Goal: Task Accomplishment & Management: Manage account settings

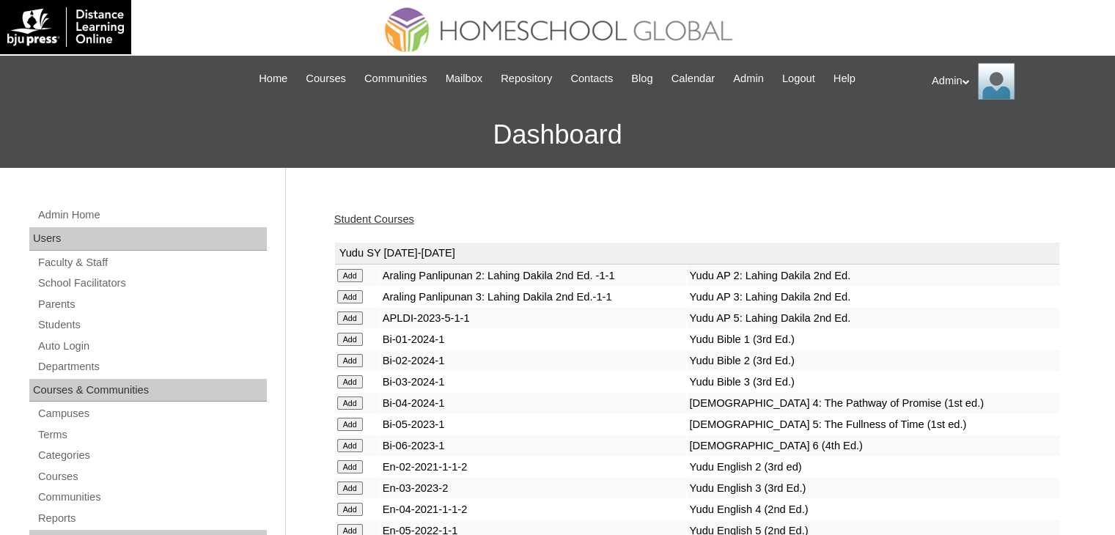
scroll to position [69, 0]
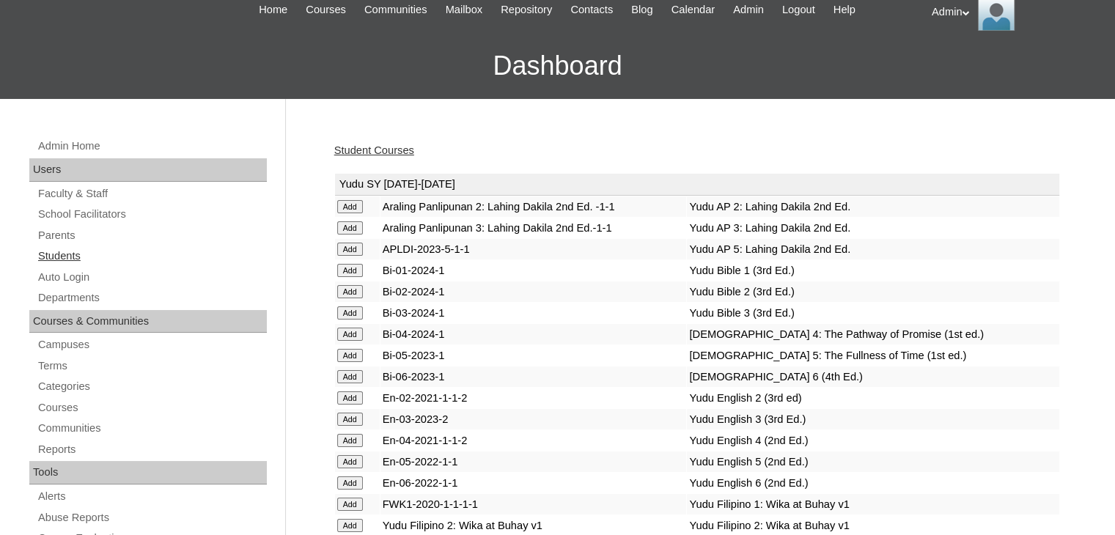
click at [62, 253] on link "Students" at bounding box center [152, 256] width 230 height 18
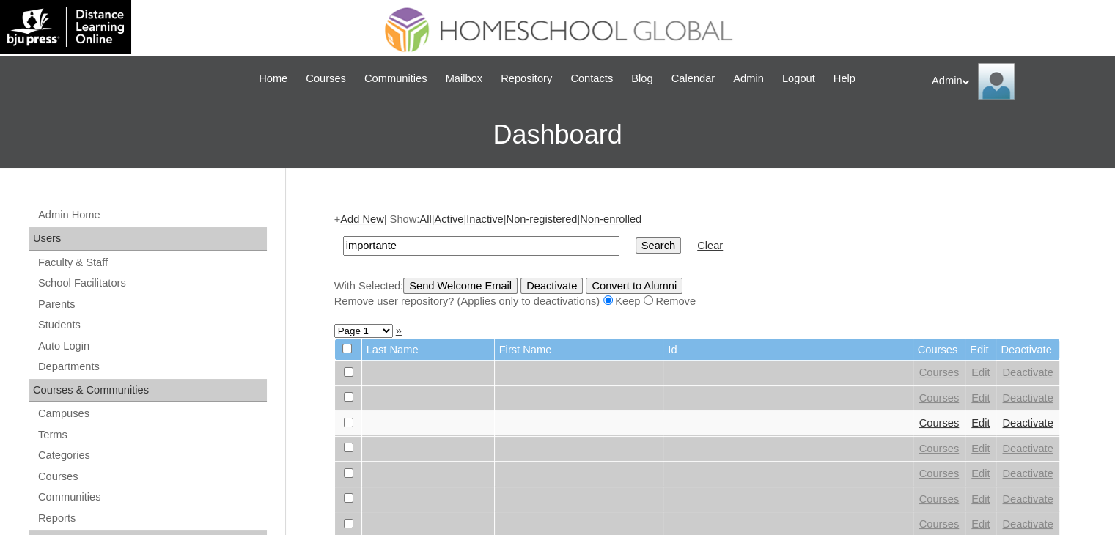
type input "importante"
click at [636, 251] on input "Search" at bounding box center [658, 246] width 45 height 16
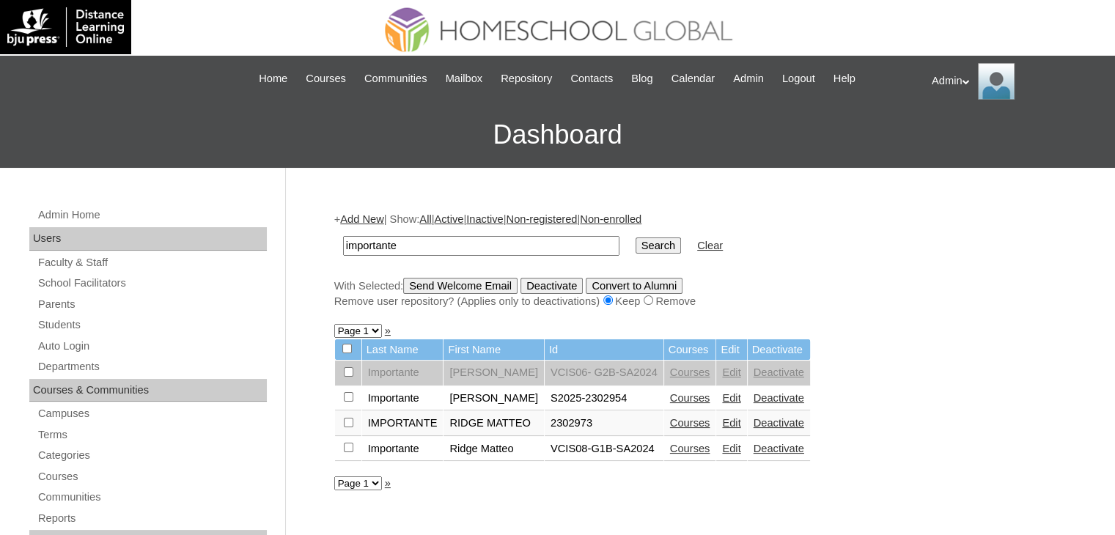
click at [670, 394] on link "Courses" at bounding box center [690, 398] width 40 height 12
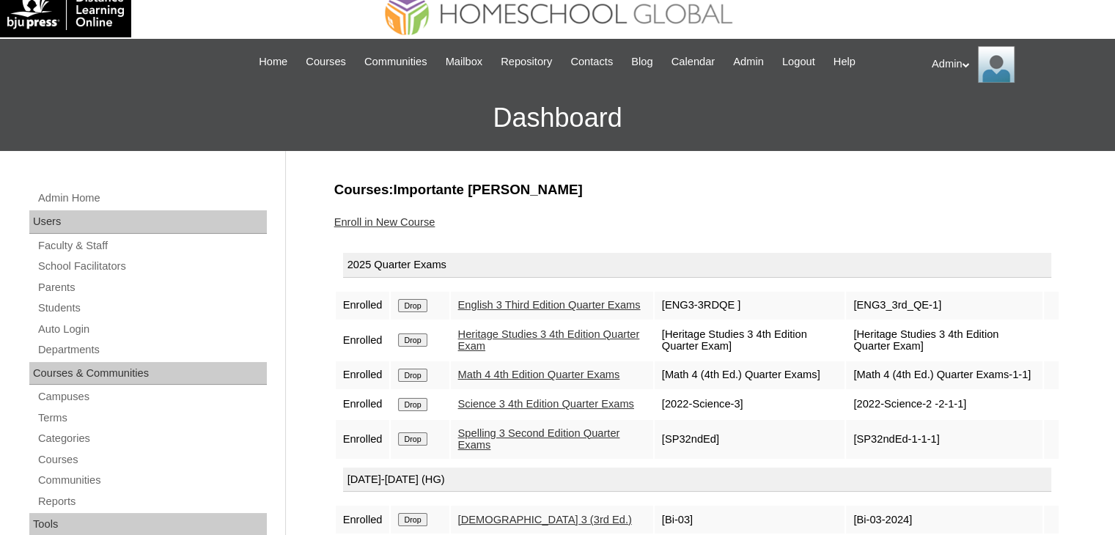
scroll to position [12, 0]
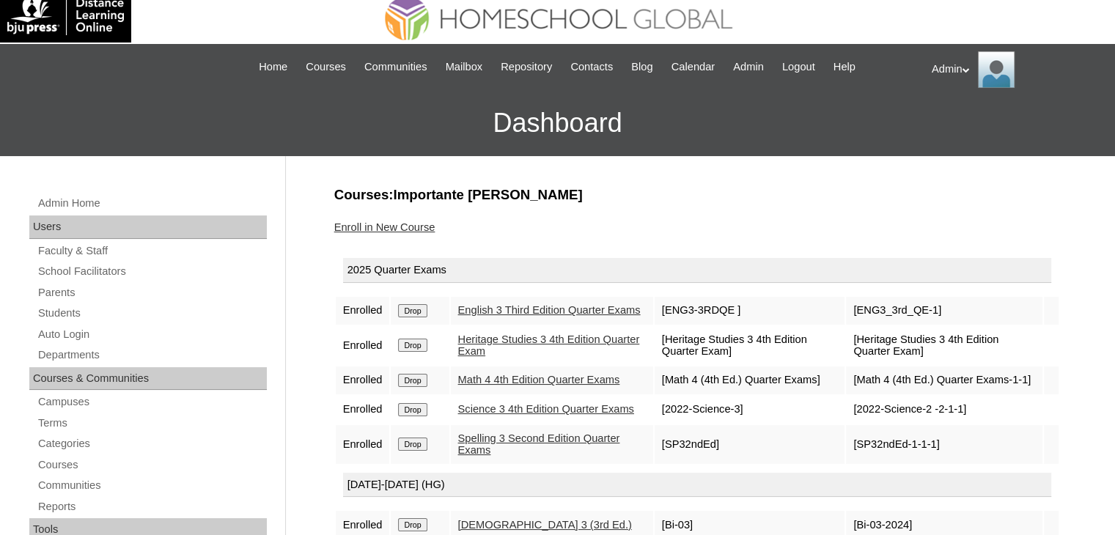
click at [372, 227] on link "Enroll in New Course" at bounding box center [384, 227] width 101 height 12
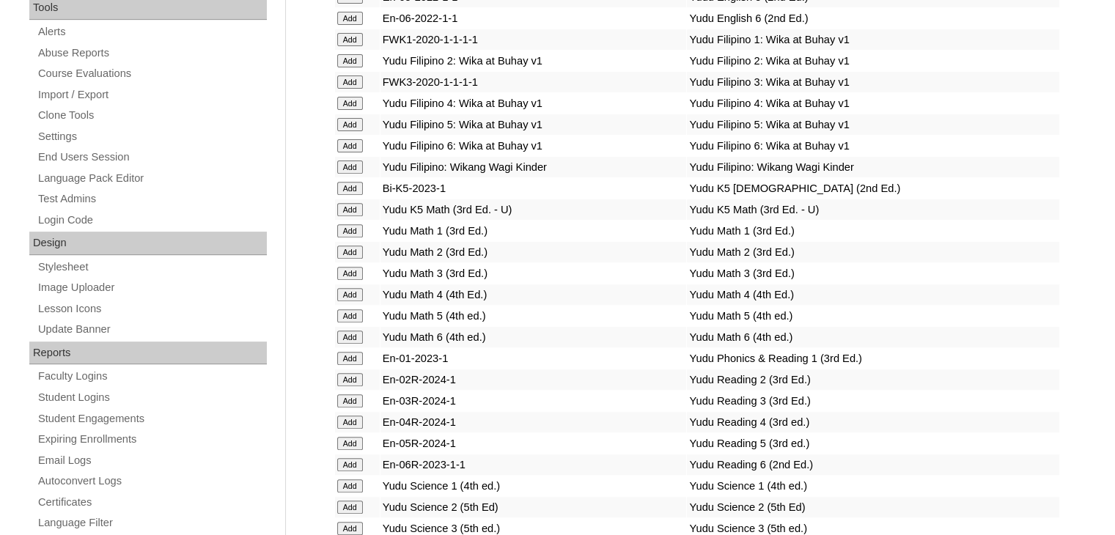
scroll to position [2272, 0]
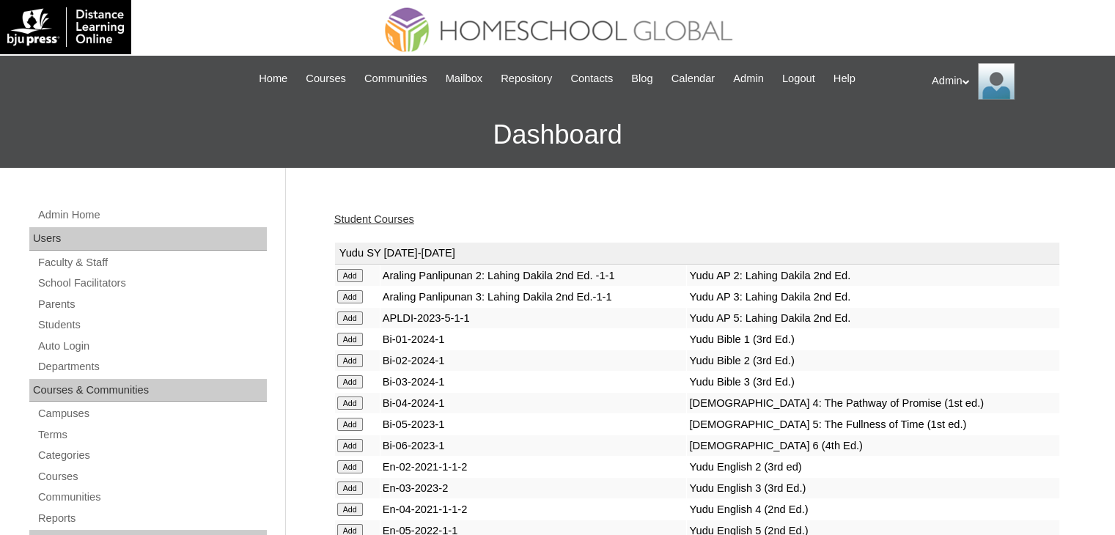
click at [391, 216] on link "Student Courses" at bounding box center [374, 219] width 80 height 12
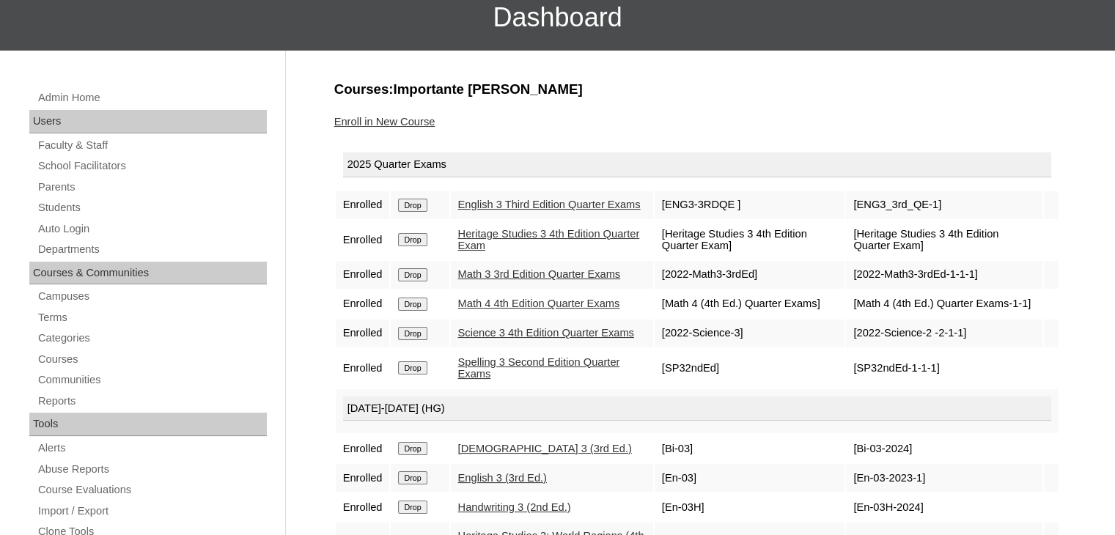
scroll to position [119, 0]
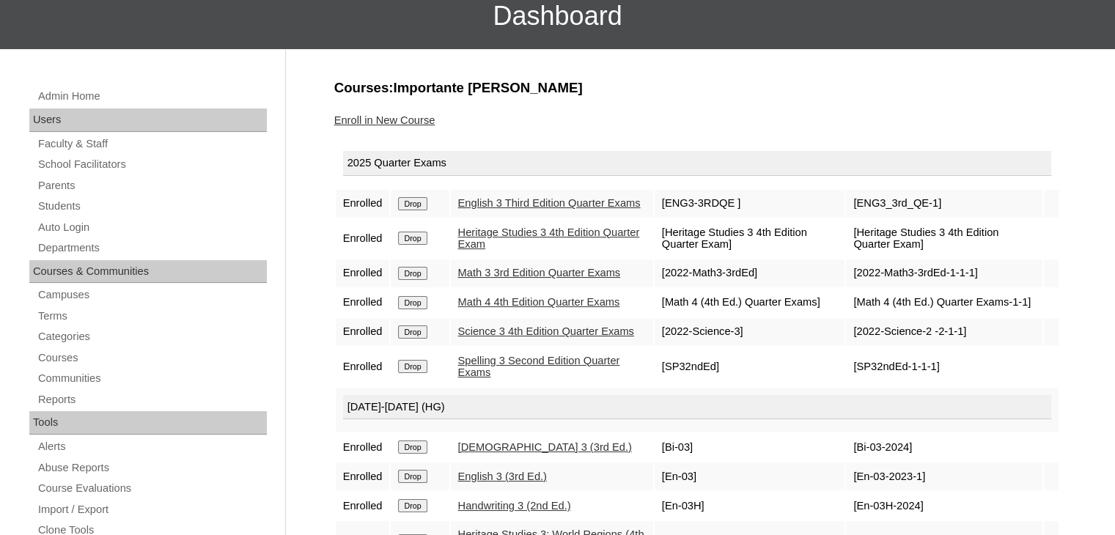
click at [412, 210] on input "Drop" at bounding box center [412, 203] width 29 height 13
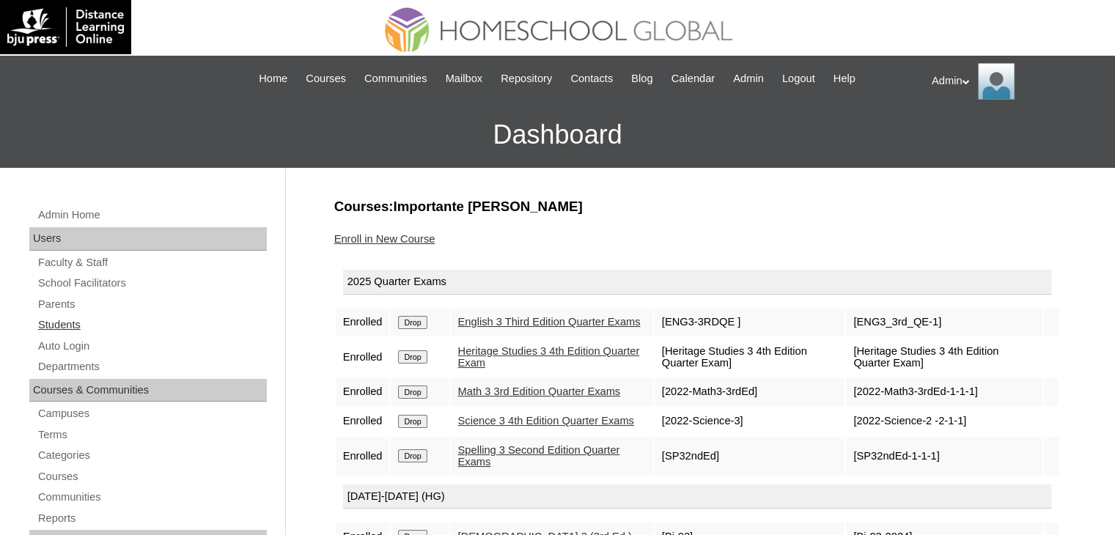
click at [70, 327] on link "Students" at bounding box center [152, 325] width 230 height 18
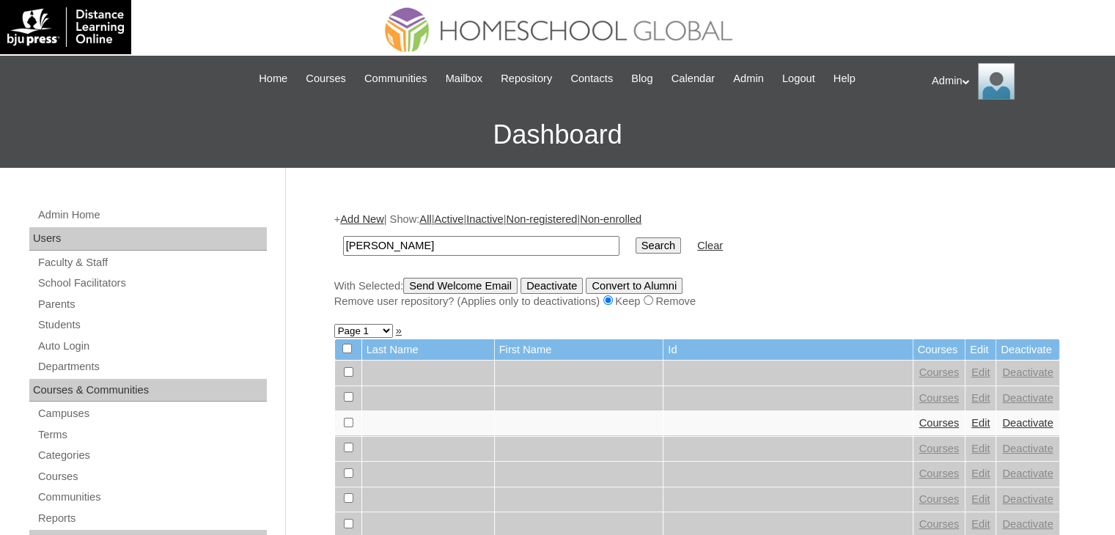
type input "gonzales"
click at [636, 245] on input "Search" at bounding box center [658, 246] width 45 height 16
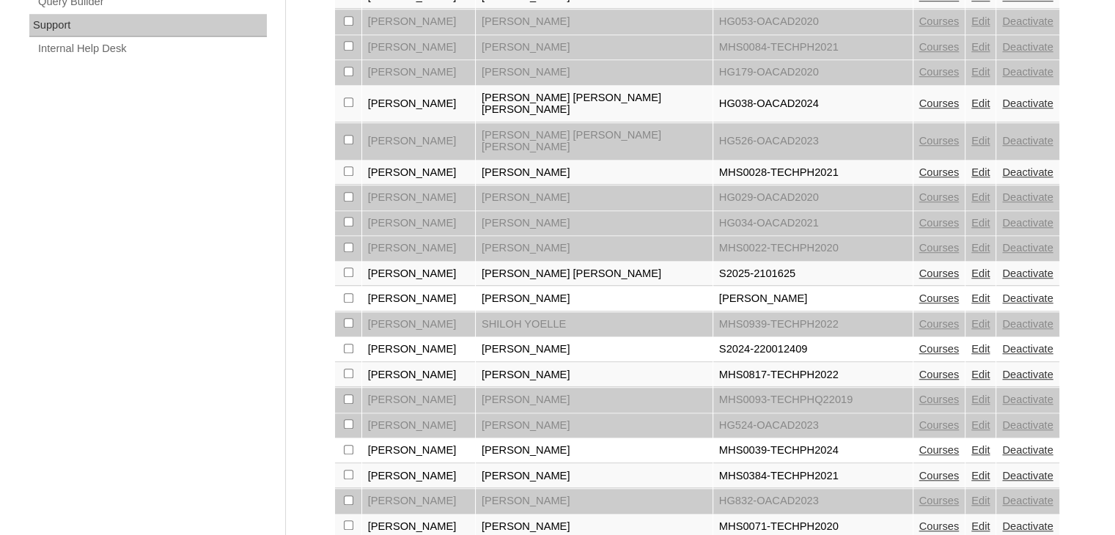
scroll to position [1119, 0]
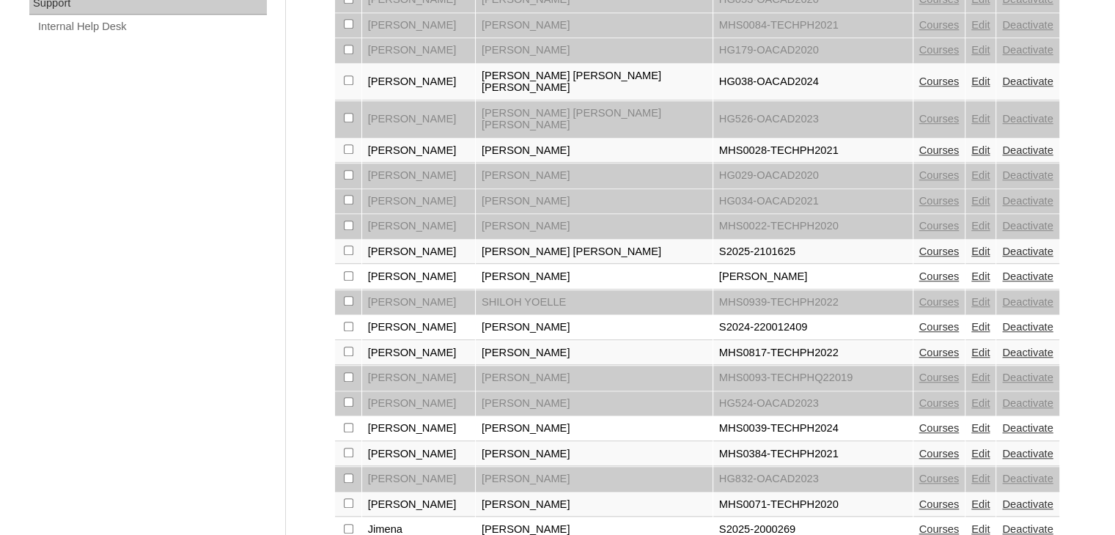
click at [971, 321] on link "Edit" at bounding box center [980, 327] width 18 height 12
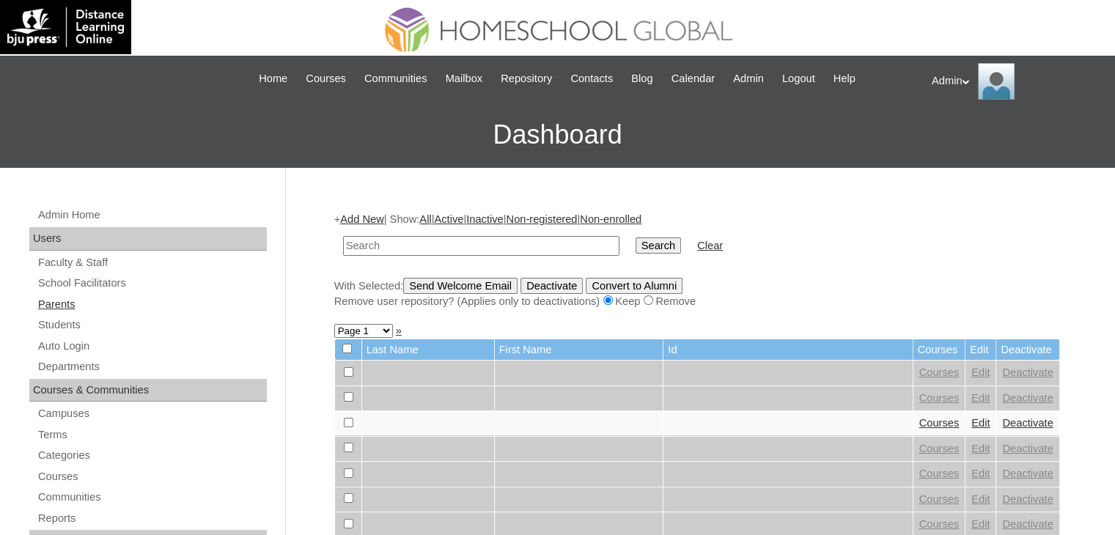
click at [58, 306] on link "Parents" at bounding box center [152, 304] width 230 height 18
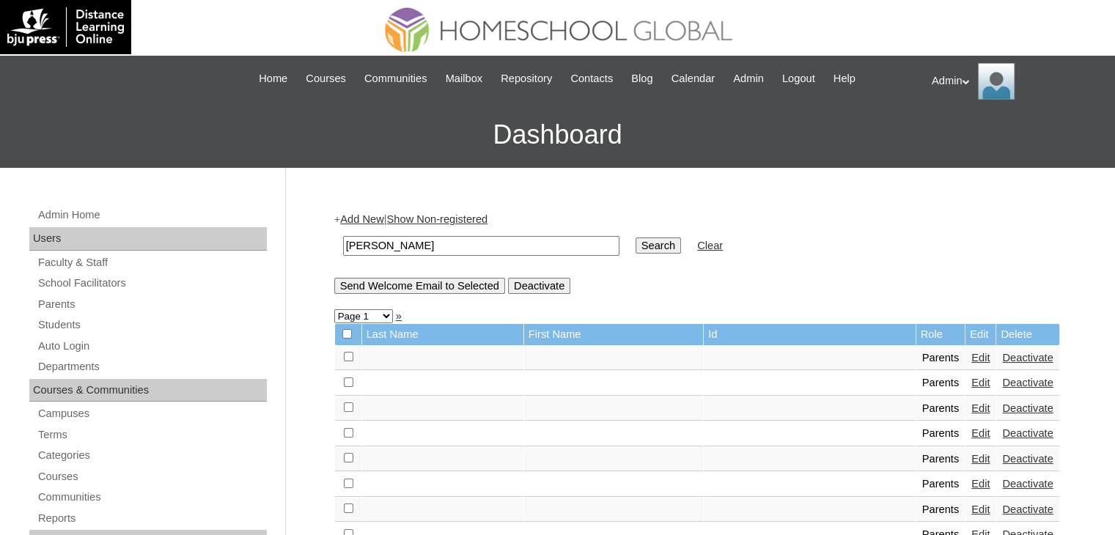
type input "[PERSON_NAME]"
click at [636, 249] on input "Search" at bounding box center [658, 246] width 45 height 16
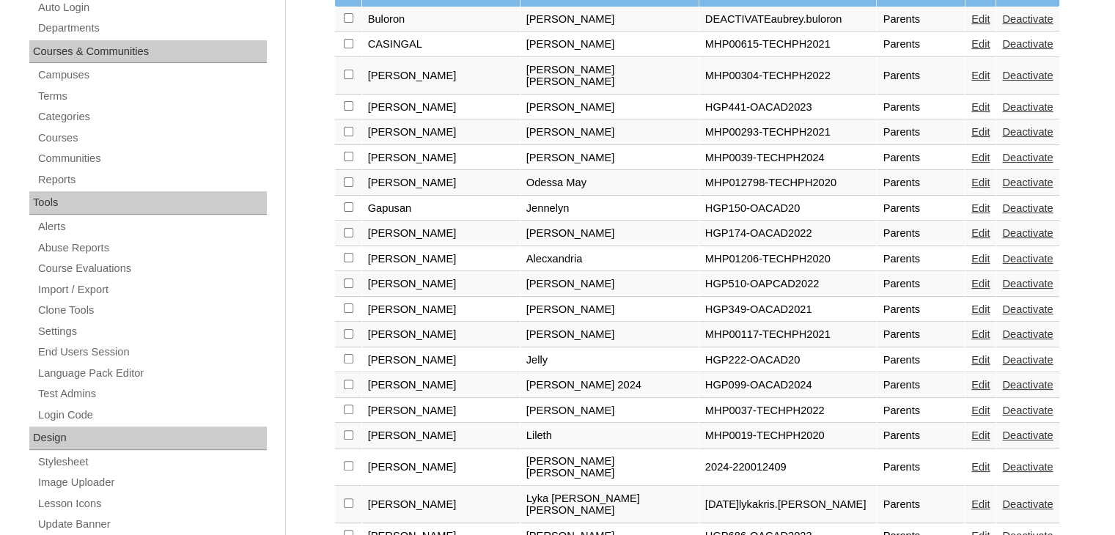
scroll to position [339, 0]
click at [971, 460] on link "Edit" at bounding box center [980, 466] width 18 height 12
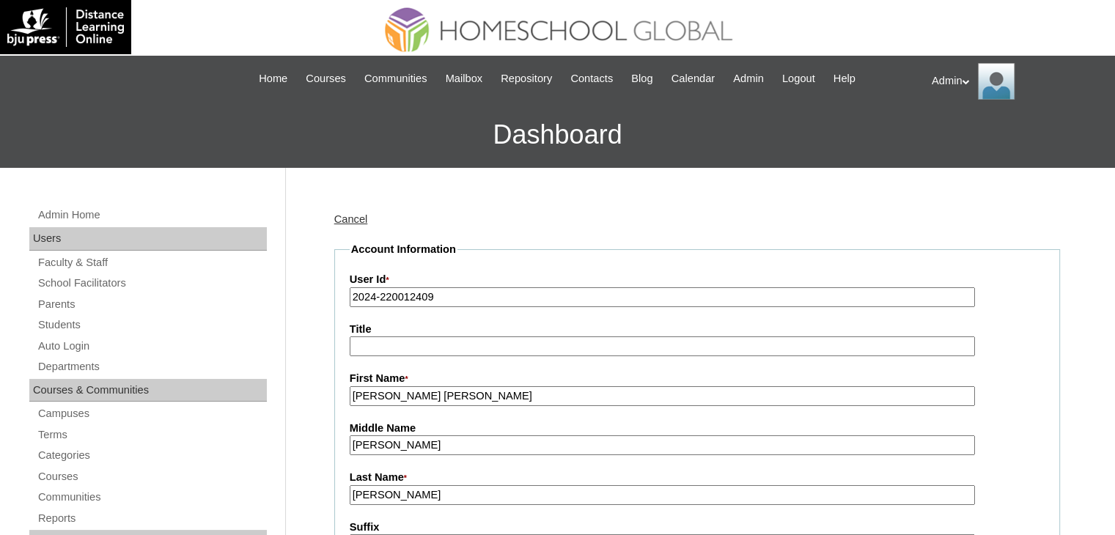
click at [374, 295] on input "2024-220012409" at bounding box center [662, 297] width 625 height 20
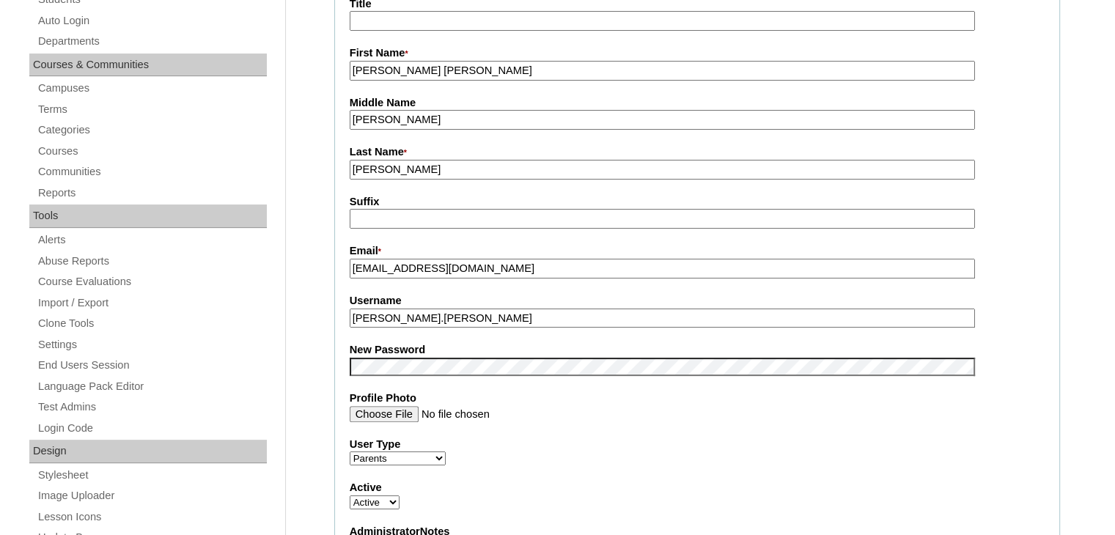
scroll to position [325, 0]
type input "2025-220012409"
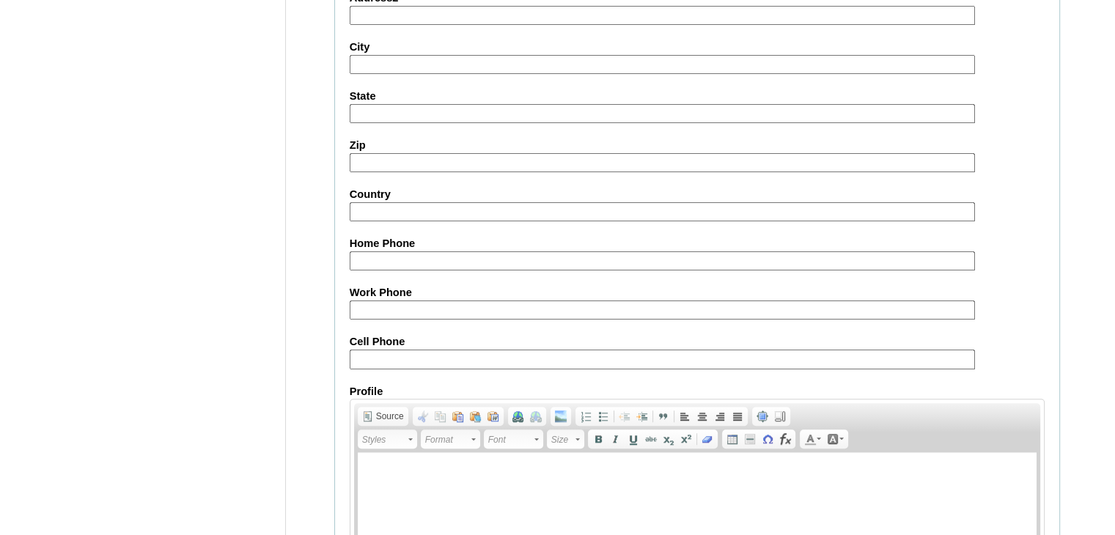
scroll to position [1377, 0]
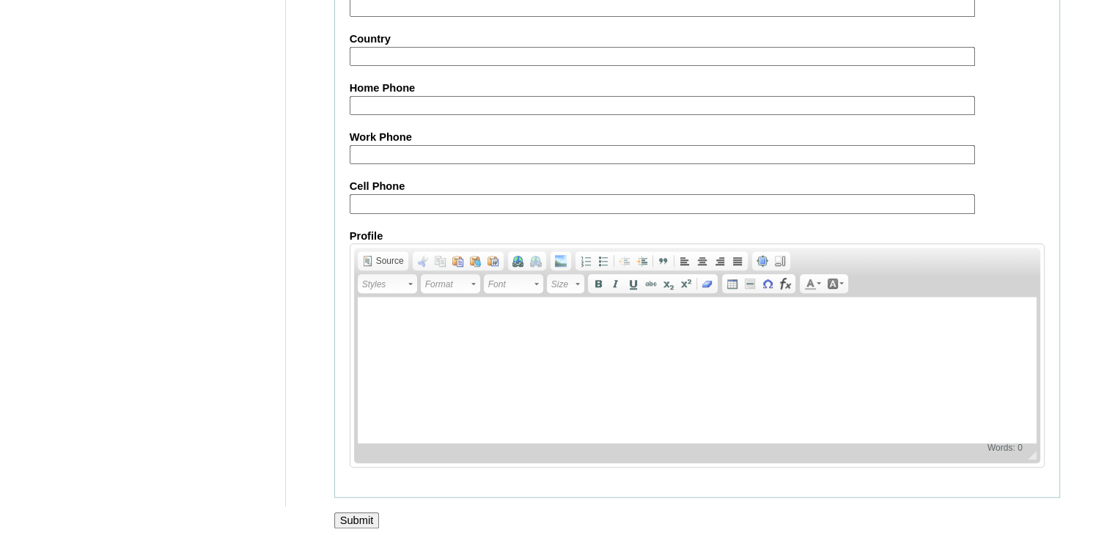
click at [350, 517] on input "Submit" at bounding box center [356, 520] width 45 height 16
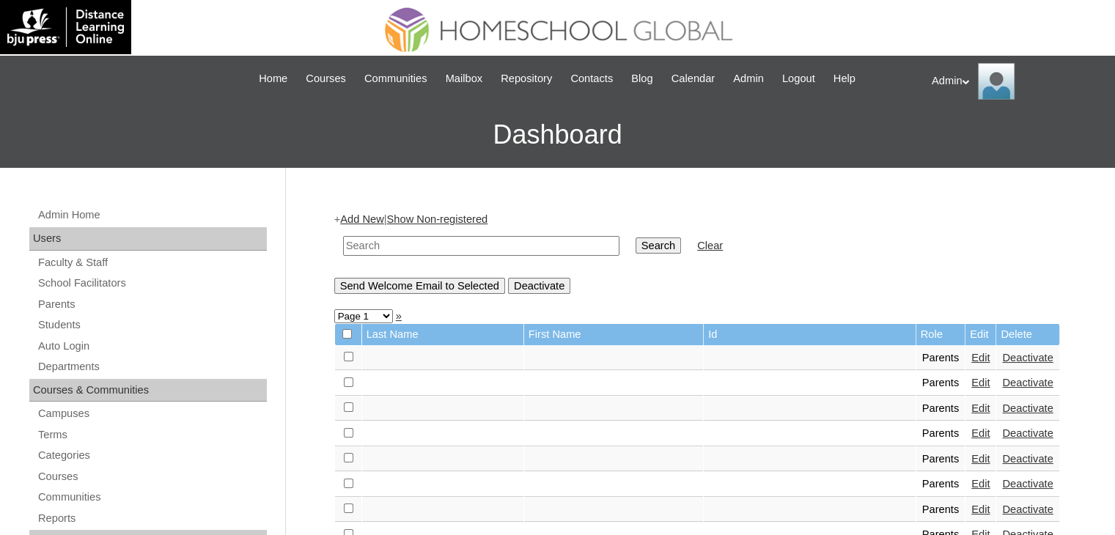
click at [465, 250] on input "text" at bounding box center [481, 246] width 276 height 20
type input "gonzales"
click at [636, 247] on input "Search" at bounding box center [658, 246] width 45 height 16
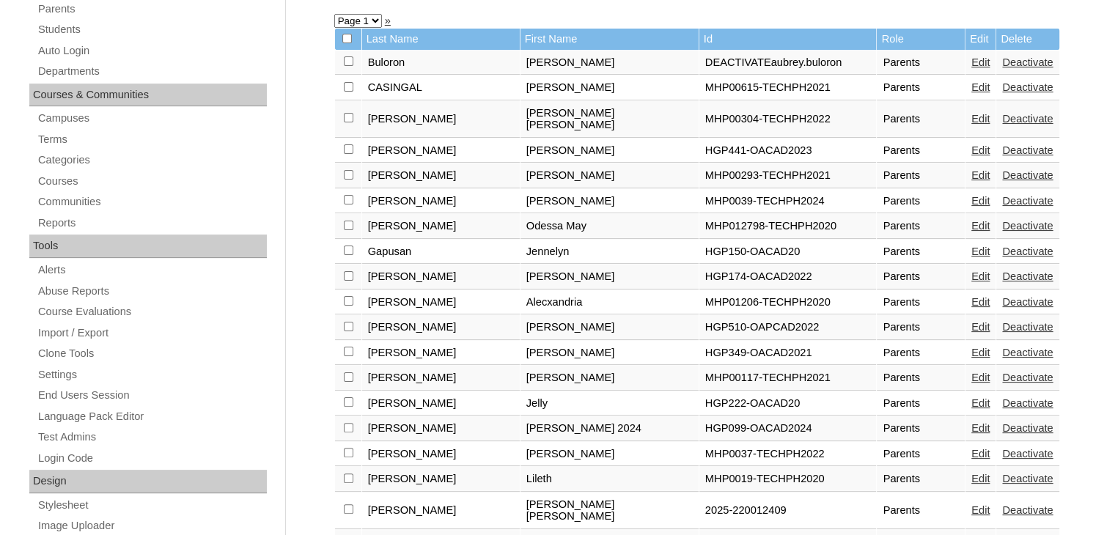
scroll to position [372, 0]
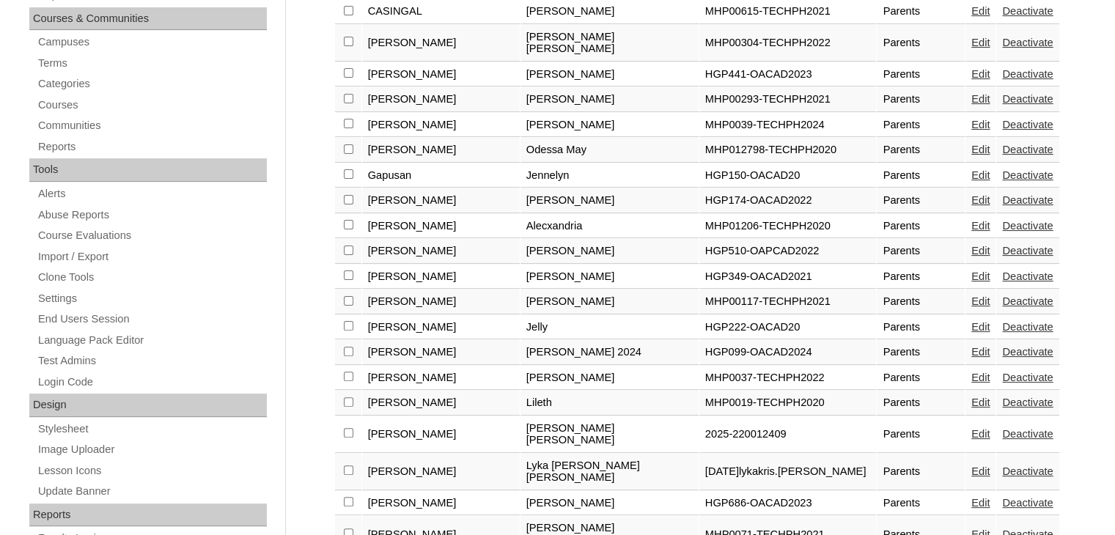
click at [971, 428] on link "Edit" at bounding box center [980, 434] width 18 height 12
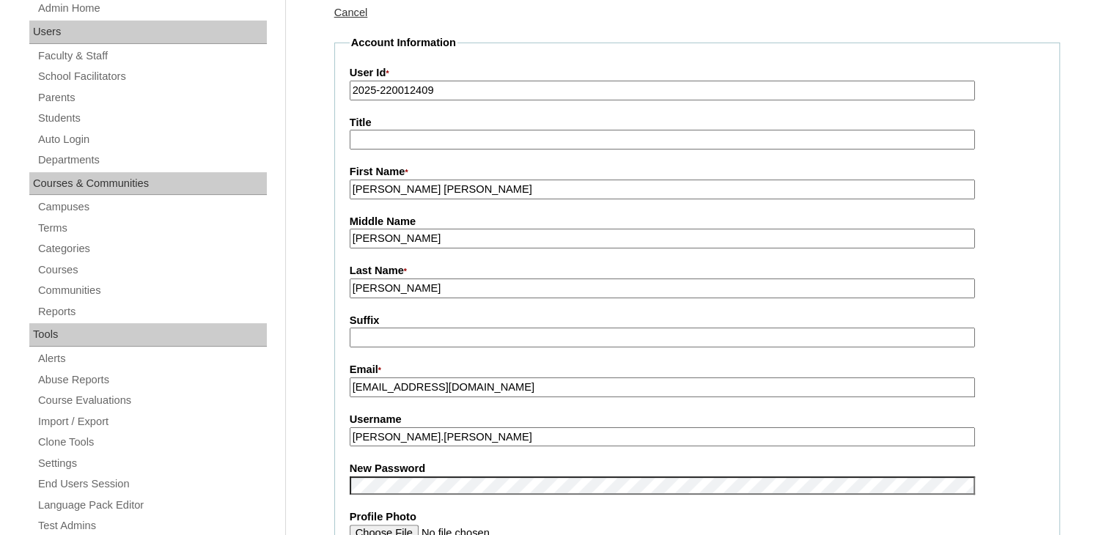
scroll to position [207, 0]
drag, startPoint x: 537, startPoint y: 380, endPoint x: 329, endPoint y: 397, distance: 208.1
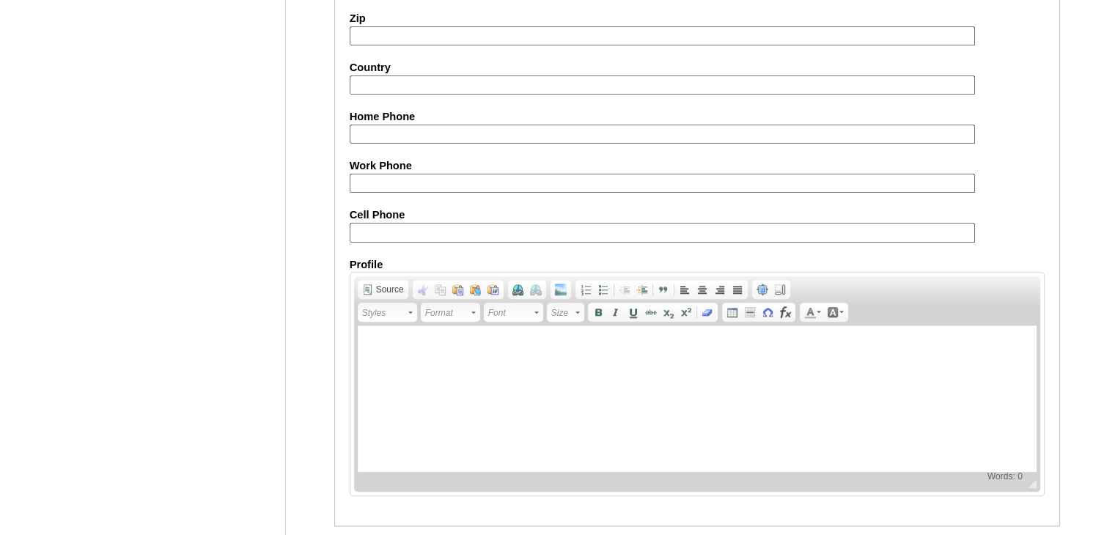
scroll to position [1377, 0]
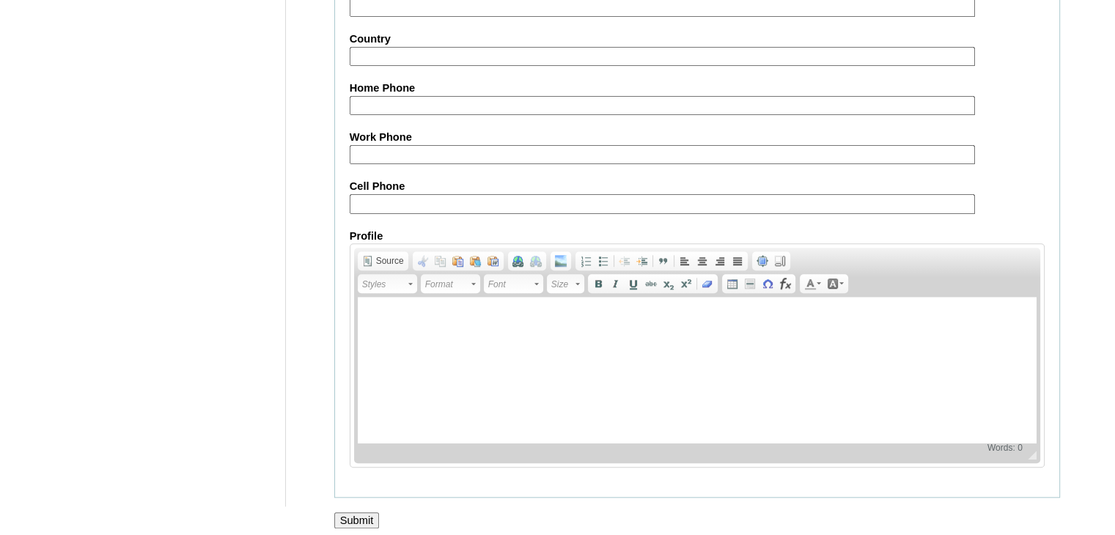
click at [363, 514] on input "Submit" at bounding box center [356, 520] width 45 height 16
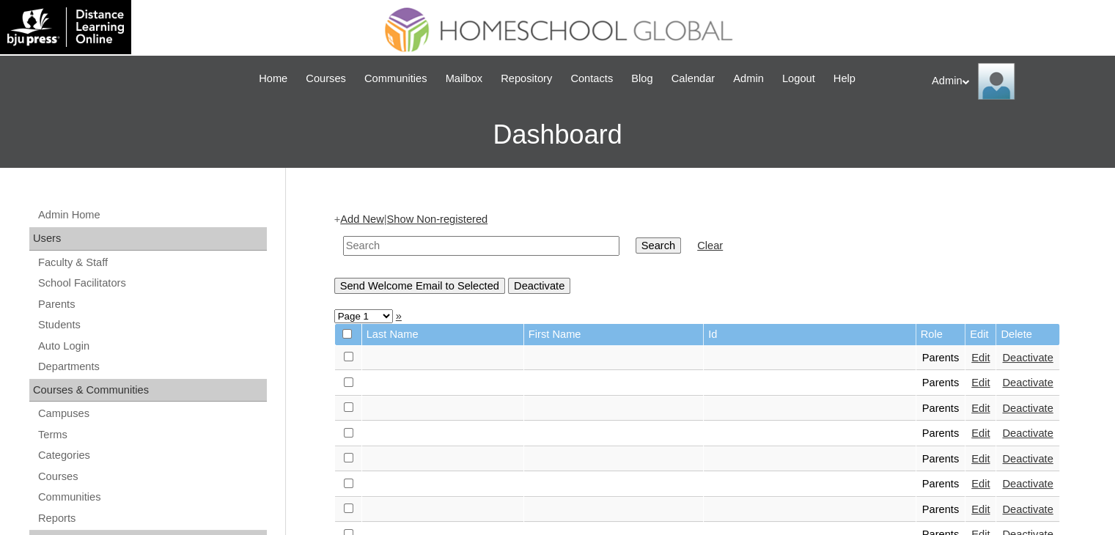
click at [473, 241] on input "text" at bounding box center [481, 246] width 276 height 20
type input "gonzales"
click at [636, 244] on input "Search" at bounding box center [658, 246] width 45 height 16
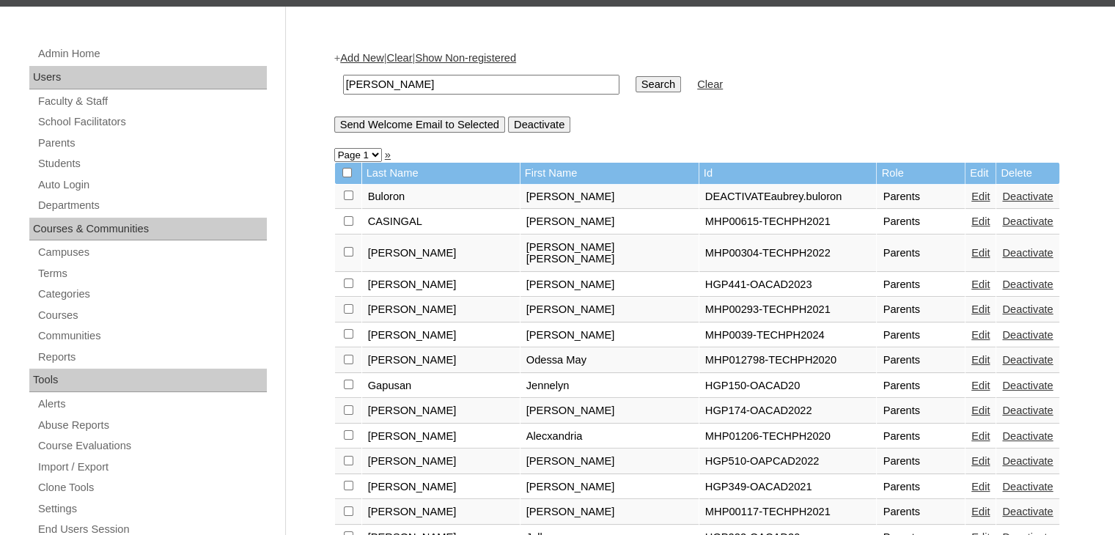
scroll to position [23, 0]
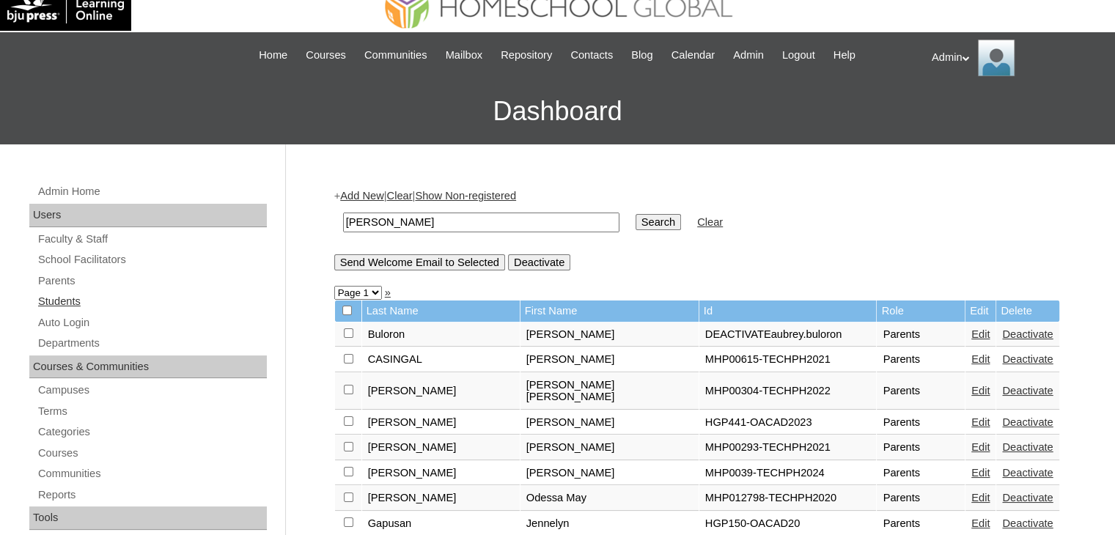
click at [68, 304] on link "Students" at bounding box center [152, 301] width 230 height 18
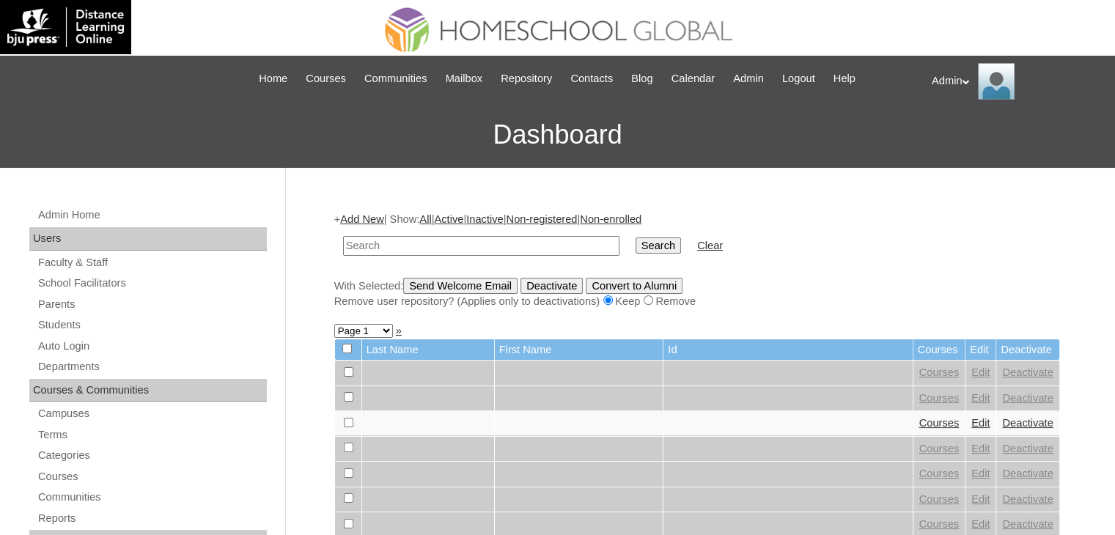
click at [437, 244] on input "text" at bounding box center [481, 246] width 276 height 20
type input "Shiloh Yoelle"
click at [636, 238] on input "Search" at bounding box center [658, 246] width 45 height 16
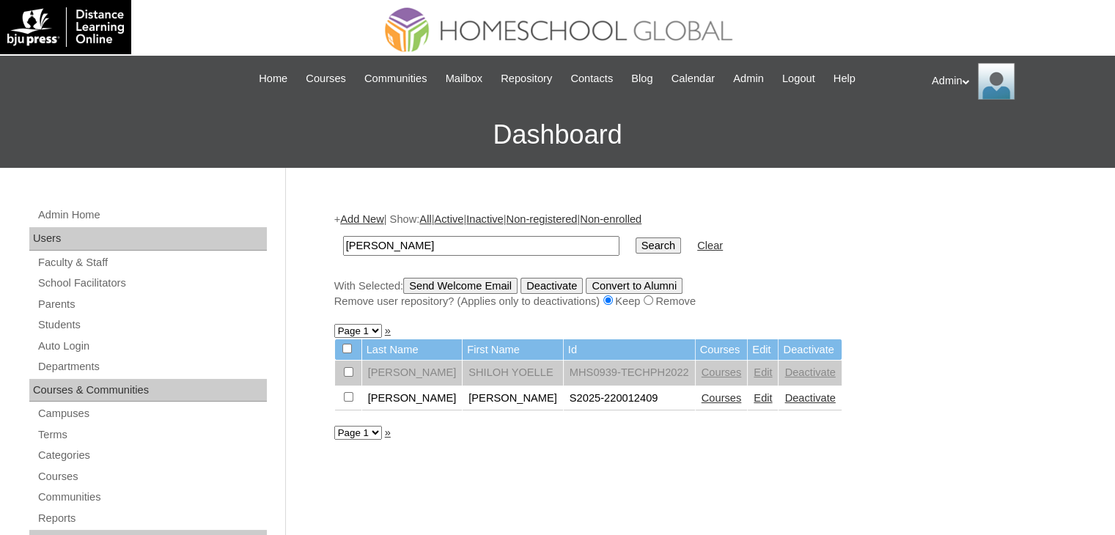
click at [702, 392] on link "Courses" at bounding box center [722, 398] width 40 height 12
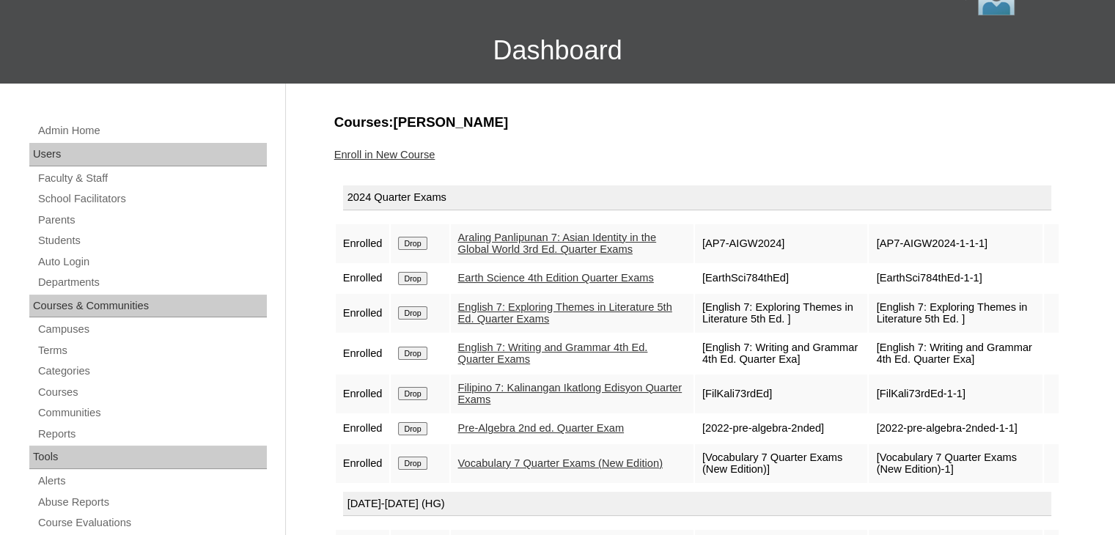
scroll to position [87, 0]
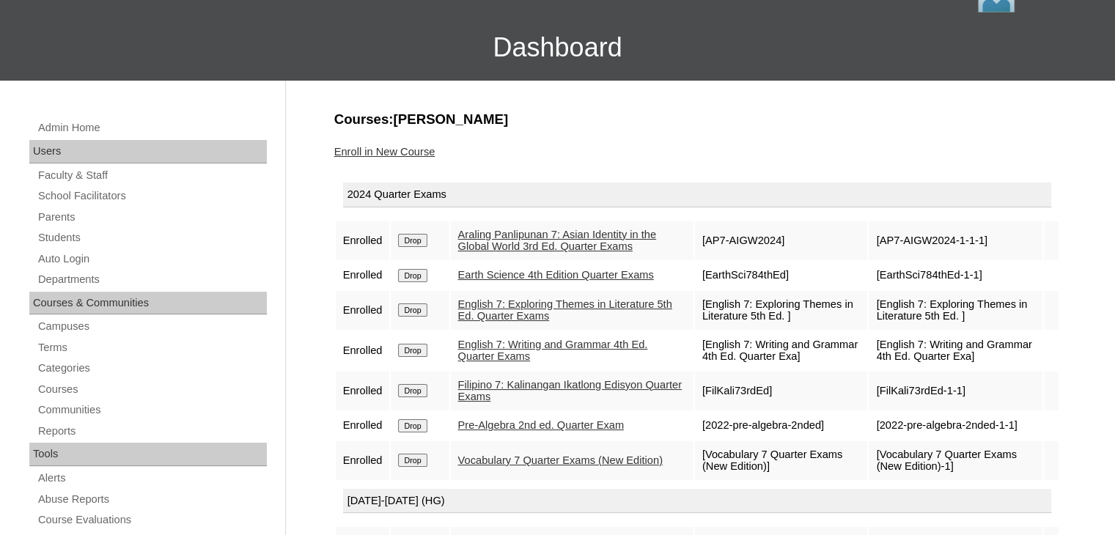
click at [422, 247] on td "Drop" at bounding box center [420, 240] width 58 height 39
click at [416, 241] on input "Drop" at bounding box center [412, 240] width 29 height 13
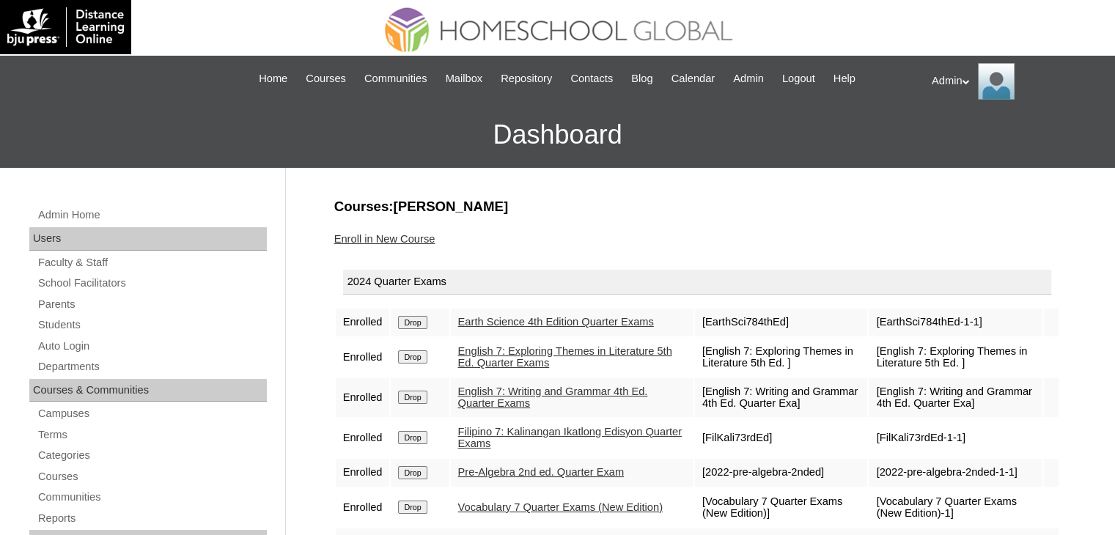
click at [427, 323] on input "Drop" at bounding box center [412, 322] width 29 height 13
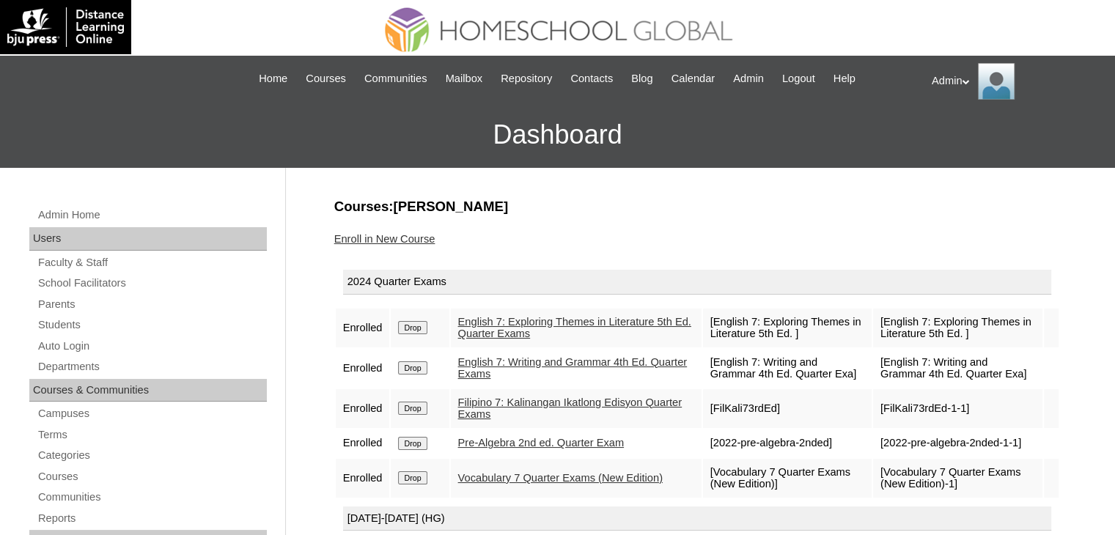
click at [419, 331] on input "Drop" at bounding box center [412, 327] width 29 height 13
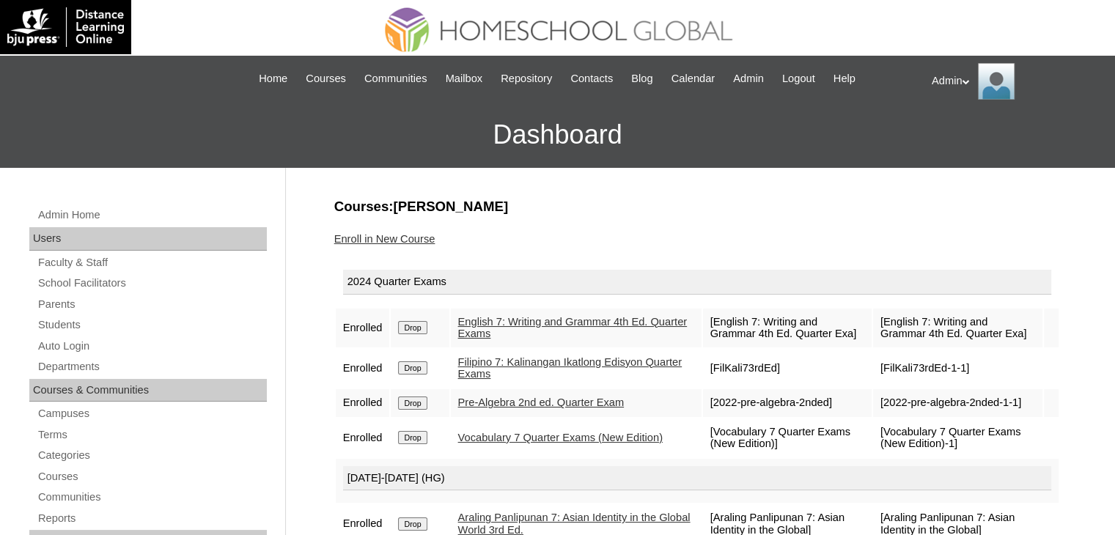
click at [419, 331] on input "Drop" at bounding box center [412, 327] width 29 height 13
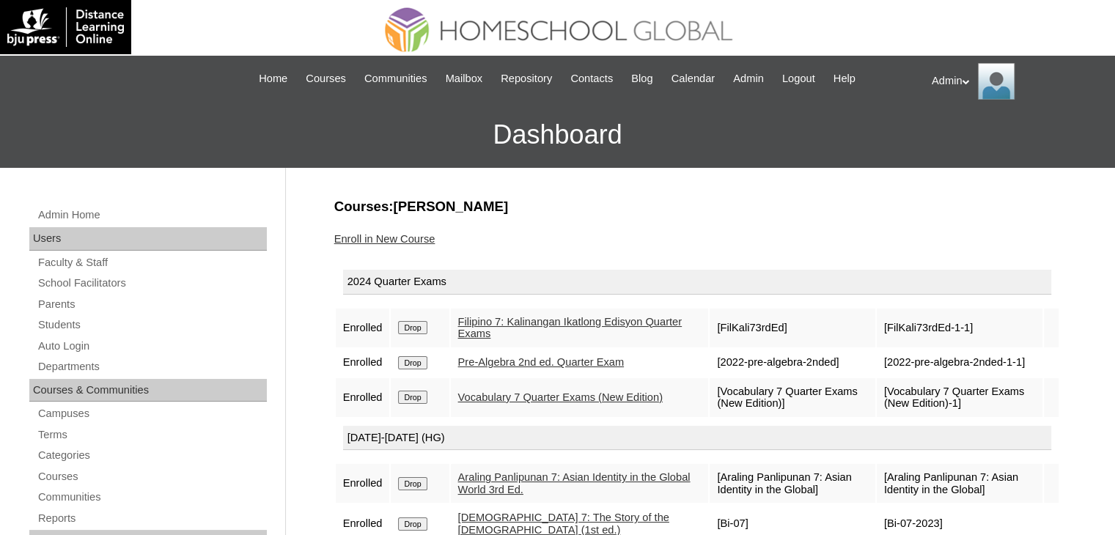
click at [419, 331] on input "Drop" at bounding box center [412, 327] width 29 height 13
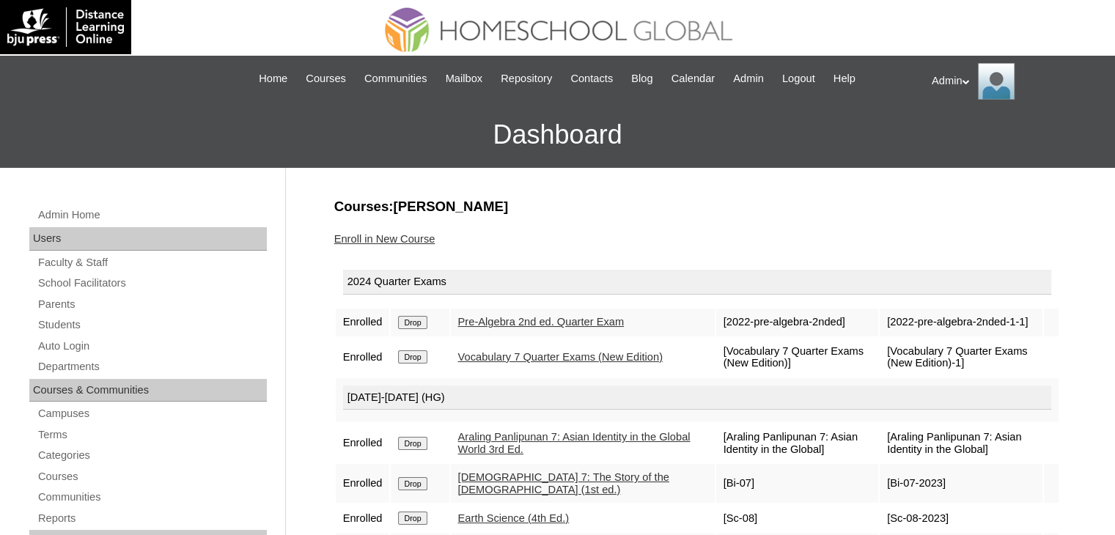
click at [419, 331] on td "Drop" at bounding box center [420, 323] width 58 height 28
click at [416, 328] on td "Drop" at bounding box center [420, 323] width 58 height 28
click at [415, 320] on input "Drop" at bounding box center [412, 322] width 29 height 13
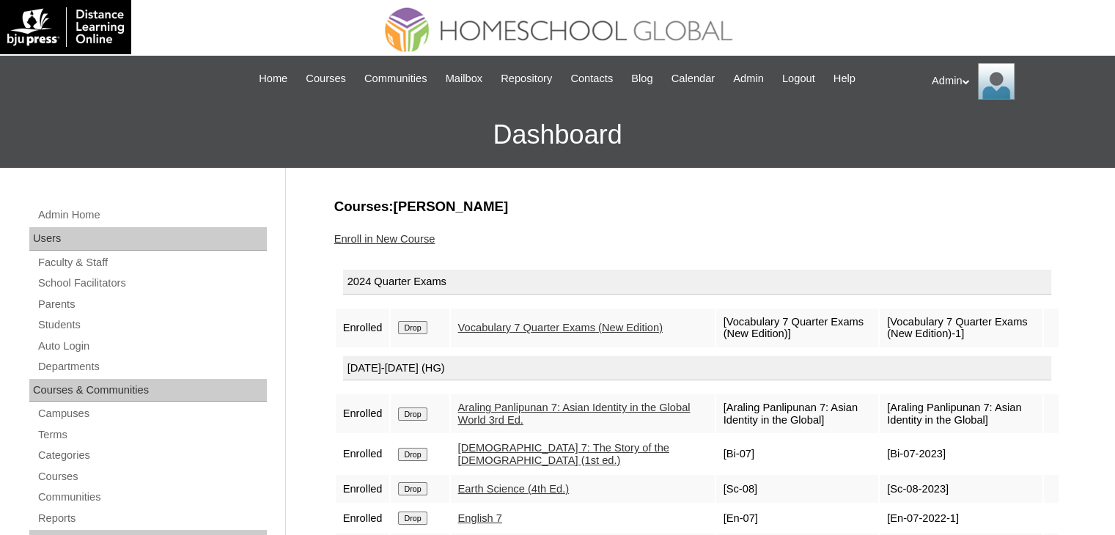
click at [415, 321] on input "Drop" at bounding box center [412, 327] width 29 height 13
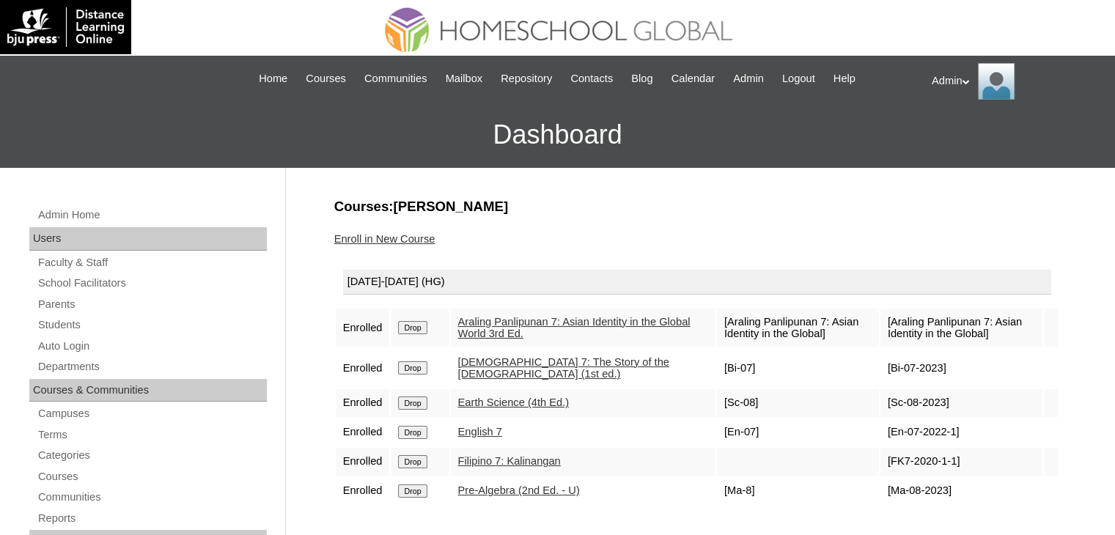
click at [416, 329] on input "Drop" at bounding box center [412, 327] width 29 height 13
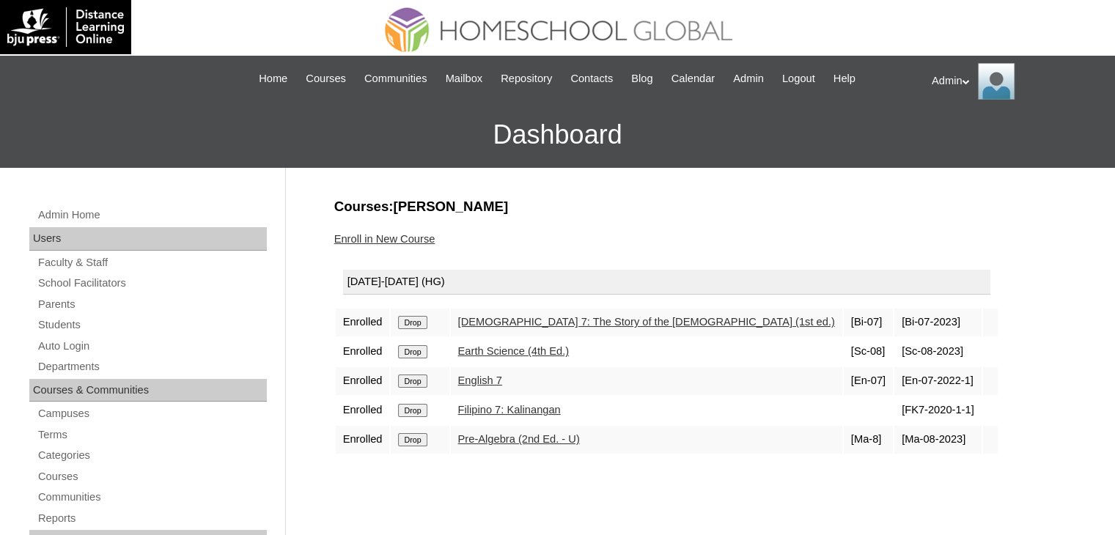
click at [416, 329] on td "Drop" at bounding box center [420, 323] width 58 height 28
click at [416, 323] on input "Drop" at bounding box center [412, 322] width 29 height 13
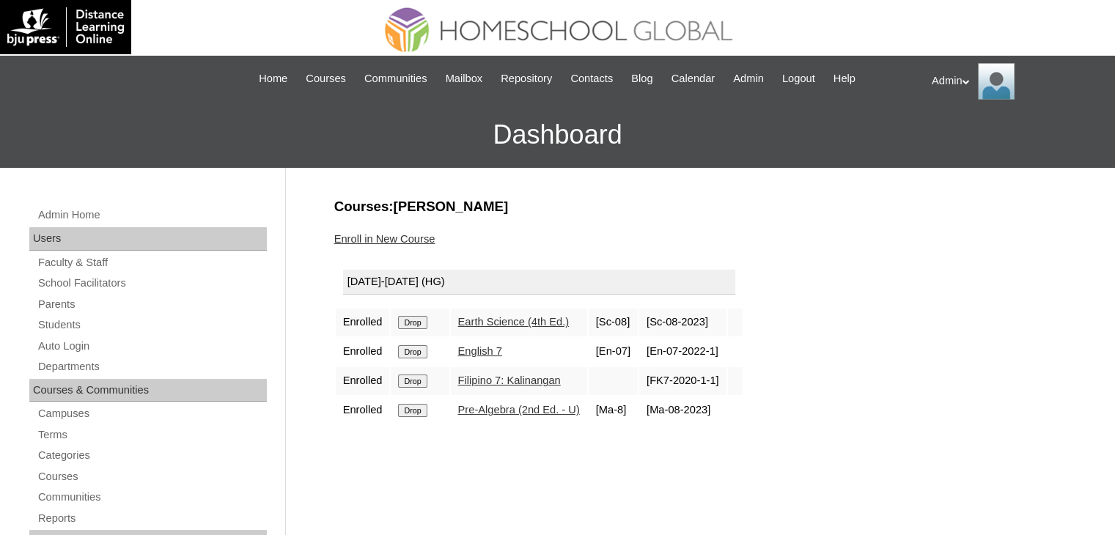
click at [416, 323] on input "Drop" at bounding box center [412, 322] width 29 height 13
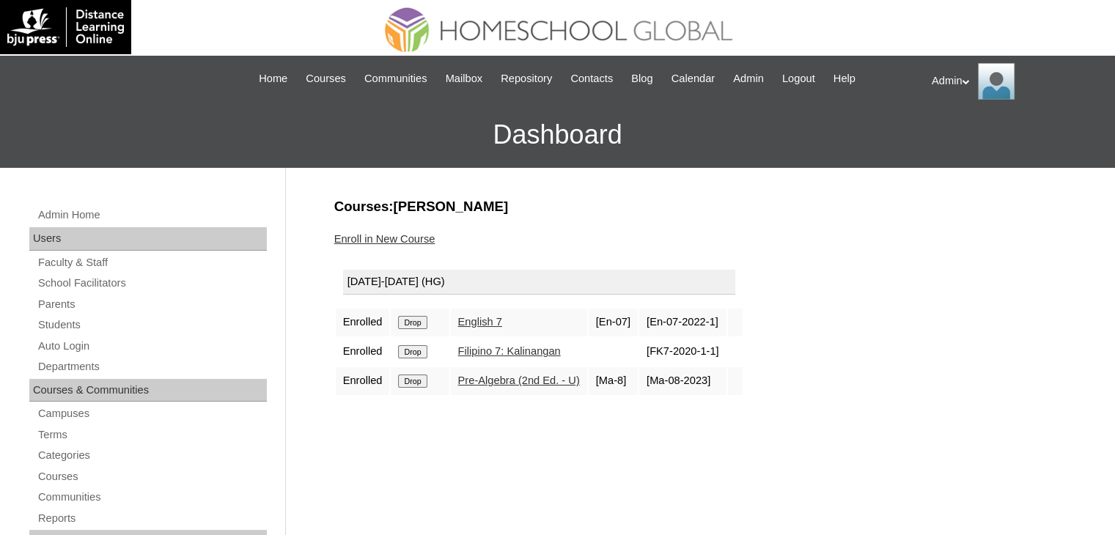
click at [416, 323] on input "Drop" at bounding box center [412, 322] width 29 height 13
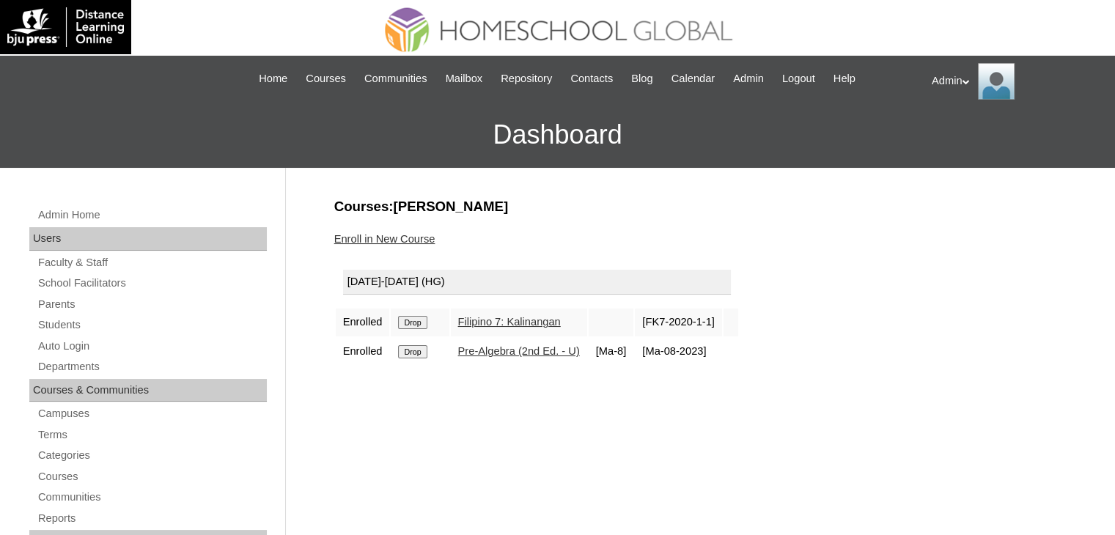
click at [416, 323] on input "Drop" at bounding box center [412, 322] width 29 height 13
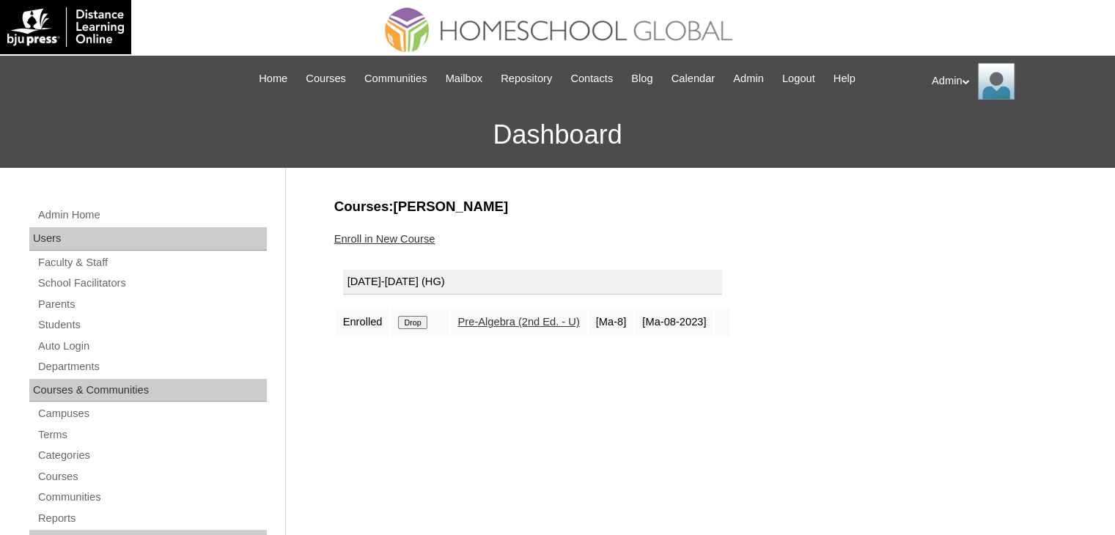
click at [416, 323] on input "Drop" at bounding box center [412, 322] width 29 height 13
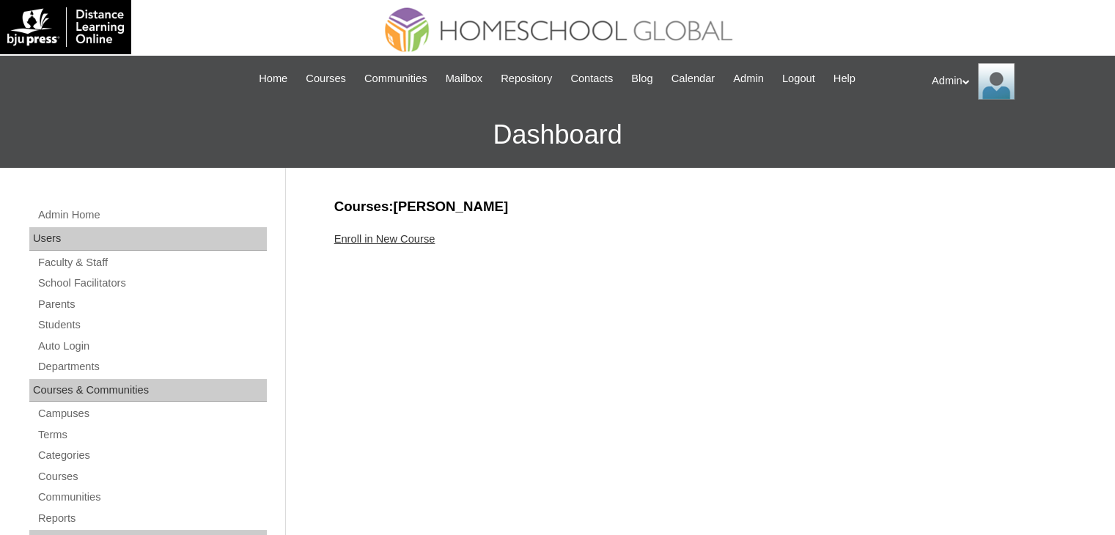
click at [430, 239] on link "Enroll in New Course" at bounding box center [384, 239] width 101 height 12
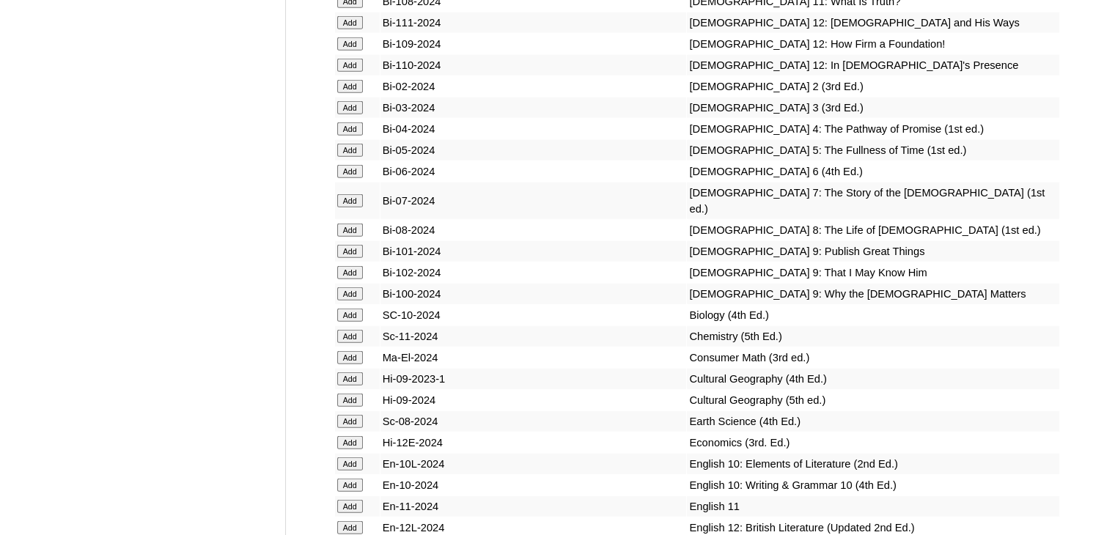
scroll to position [9646, 0]
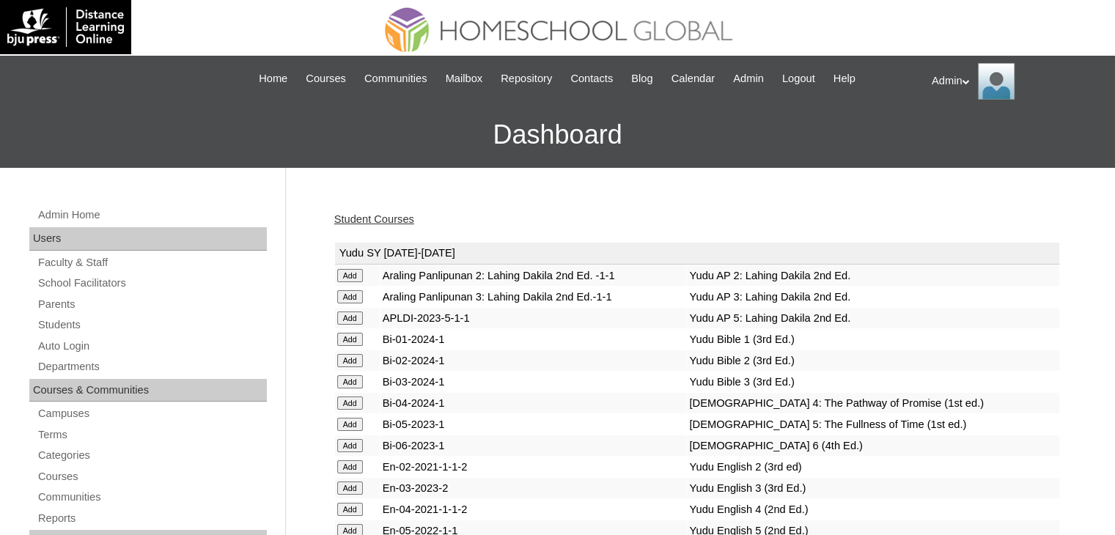
scroll to position [1534, 0]
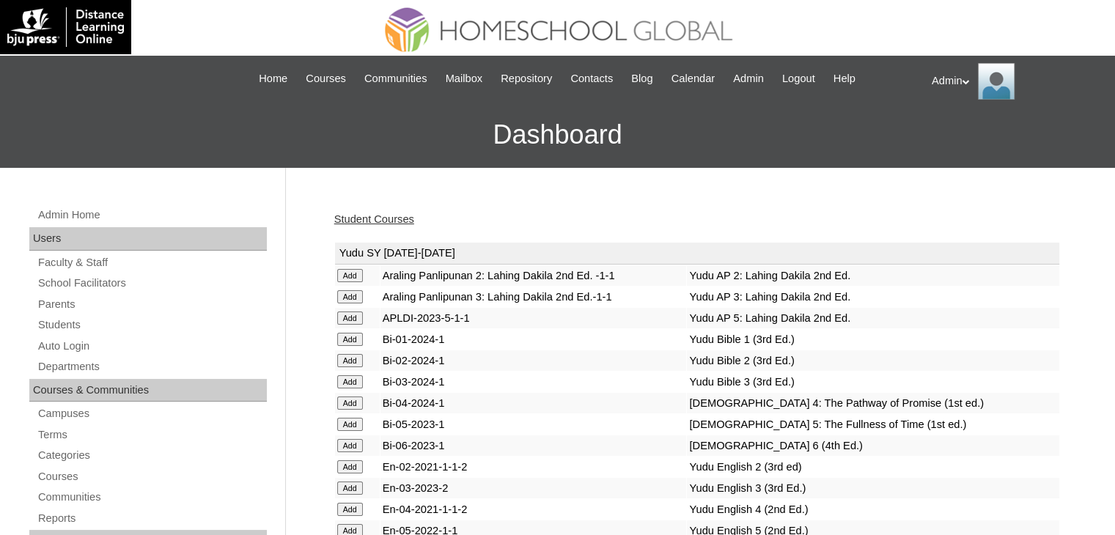
scroll to position [1534, 0]
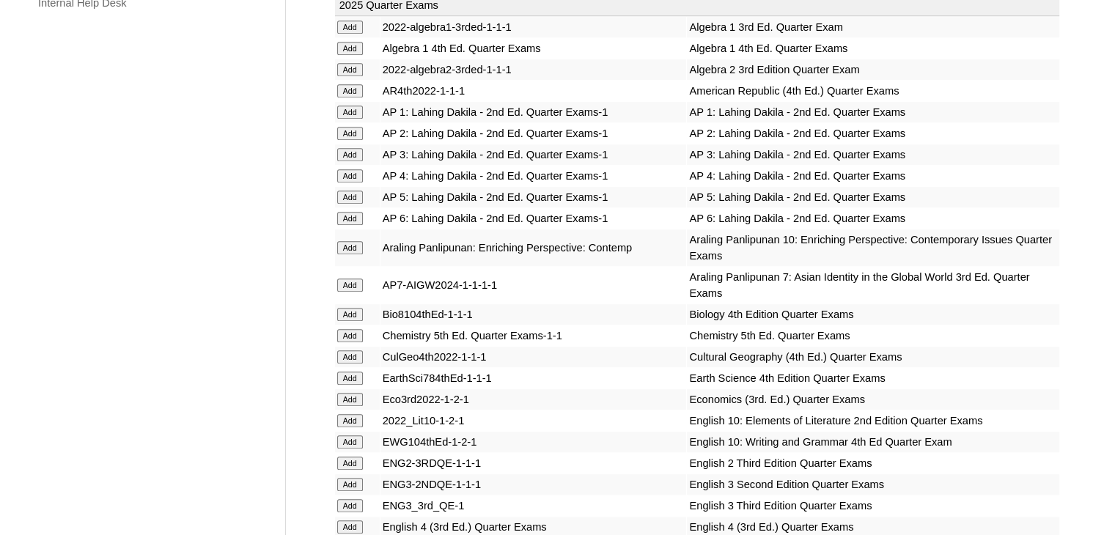
scroll to position [3029, 0]
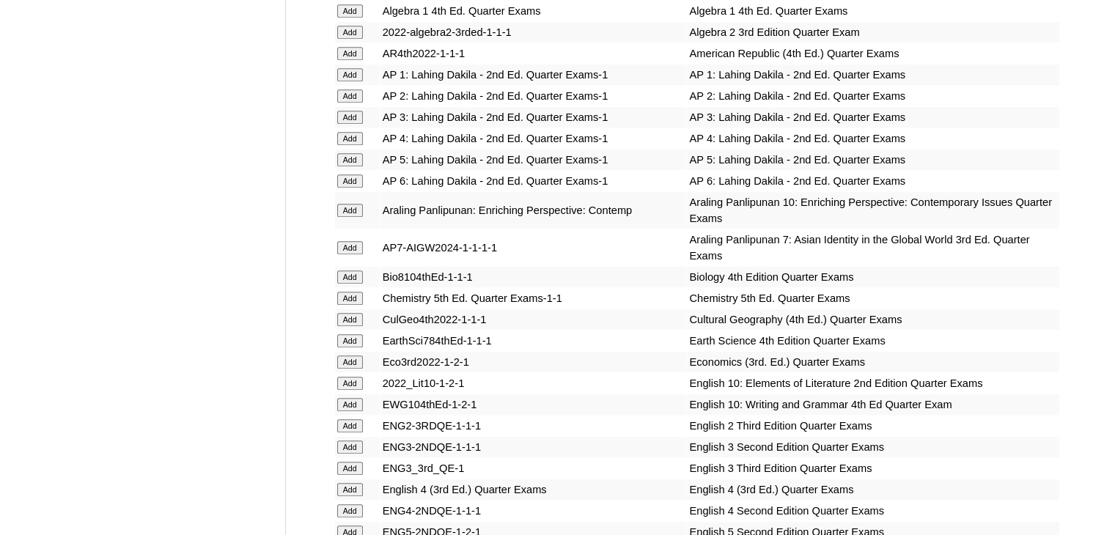
scroll to position [3832, 0]
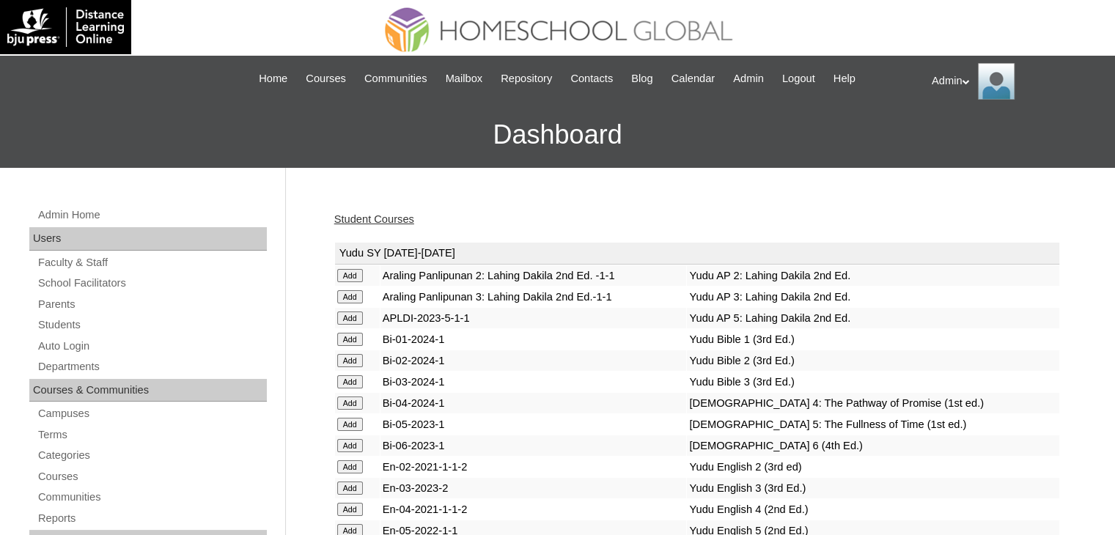
scroll to position [1179, 0]
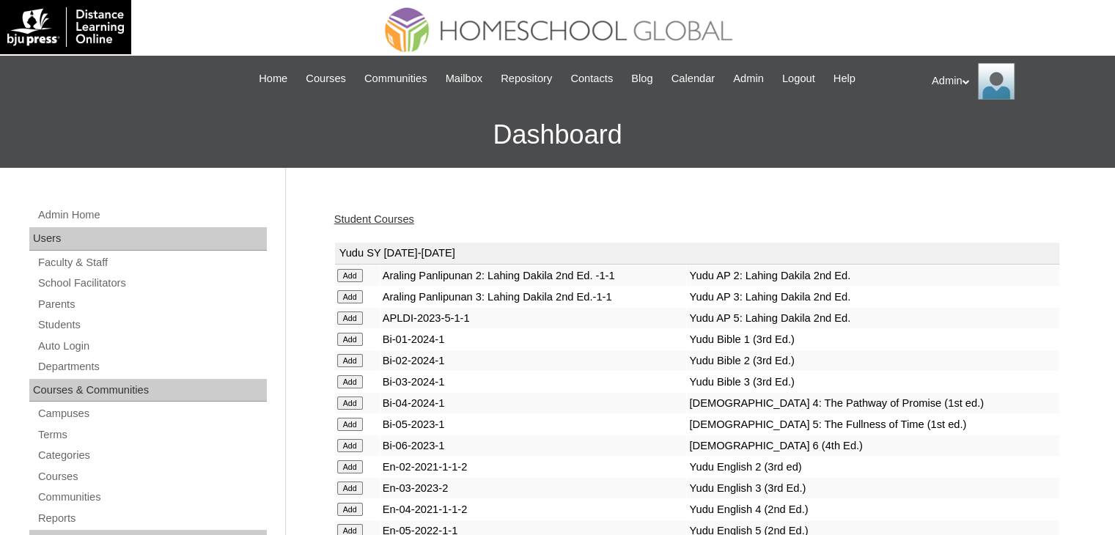
scroll to position [894, 0]
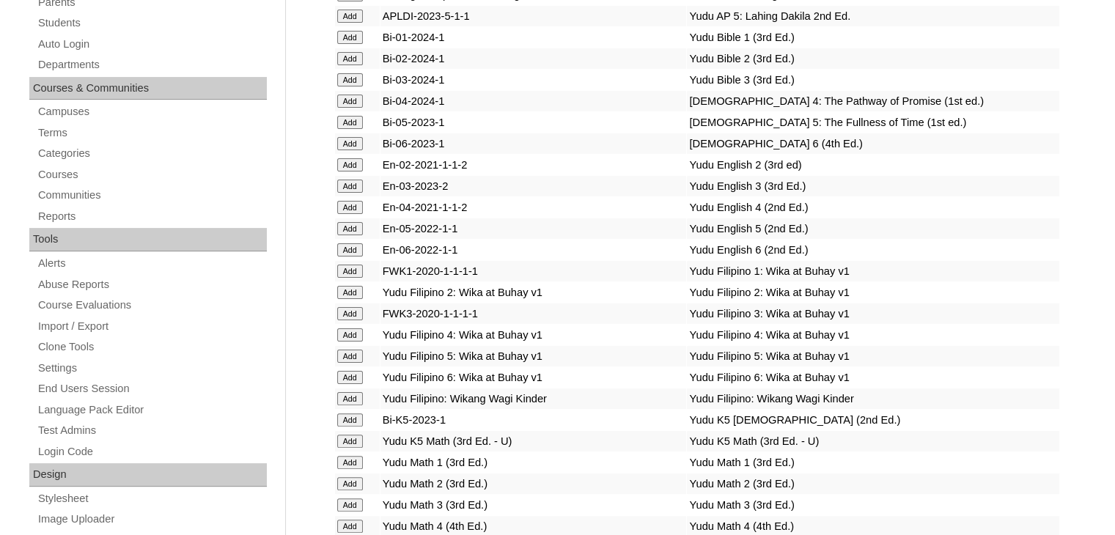
scroll to position [1892, 0]
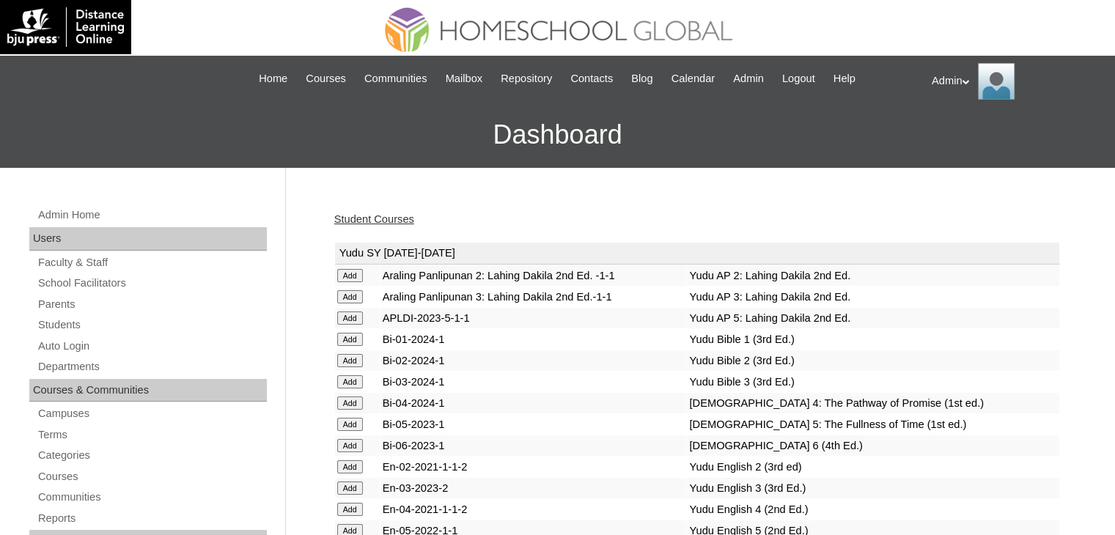
click at [389, 224] on link "Student Courses" at bounding box center [374, 219] width 80 height 12
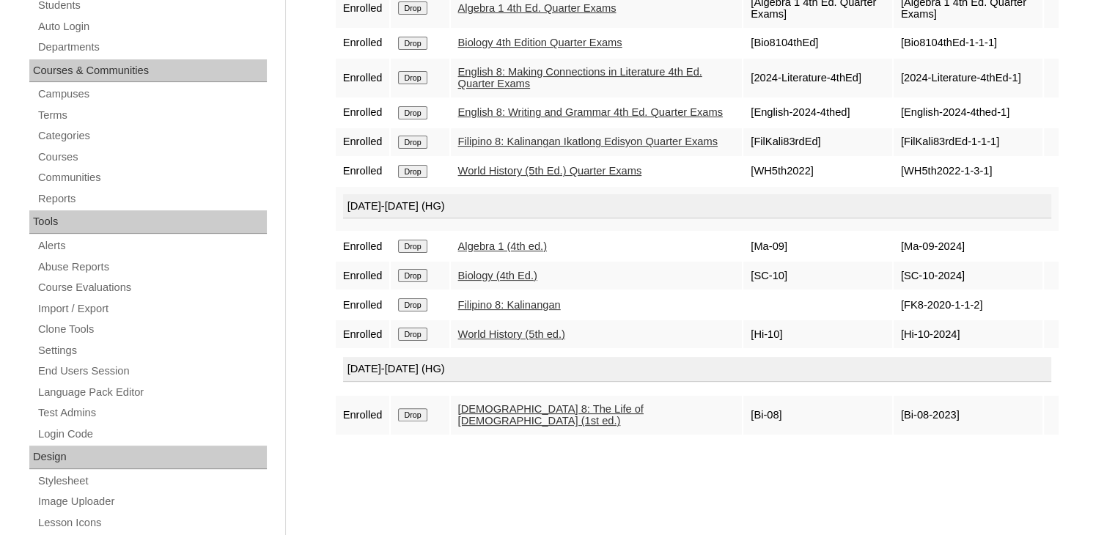
scroll to position [321, 0]
click at [409, 13] on input "Drop" at bounding box center [412, 6] width 29 height 13
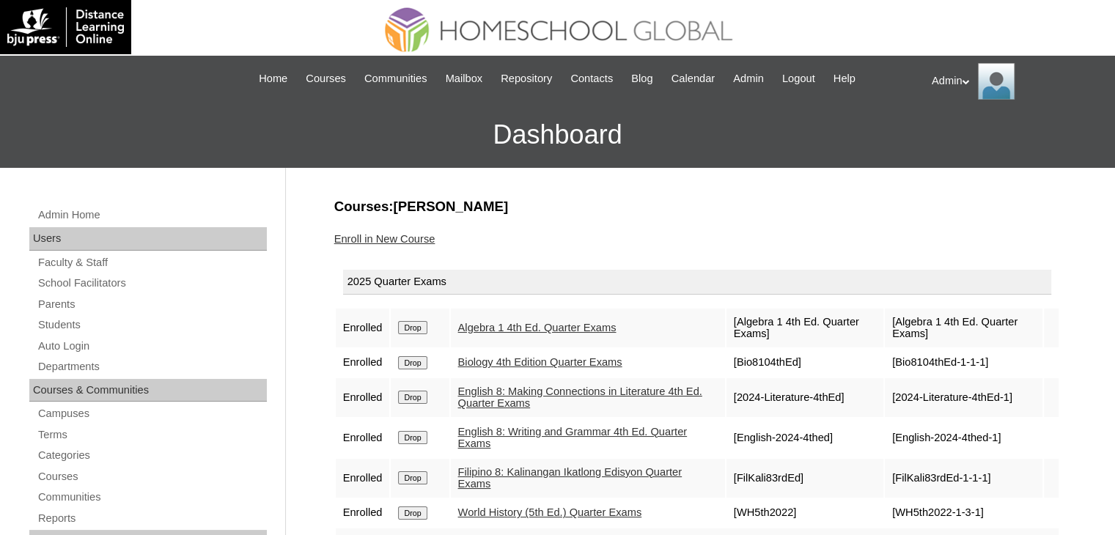
click at [396, 235] on link "Enroll in New Course" at bounding box center [384, 239] width 101 height 12
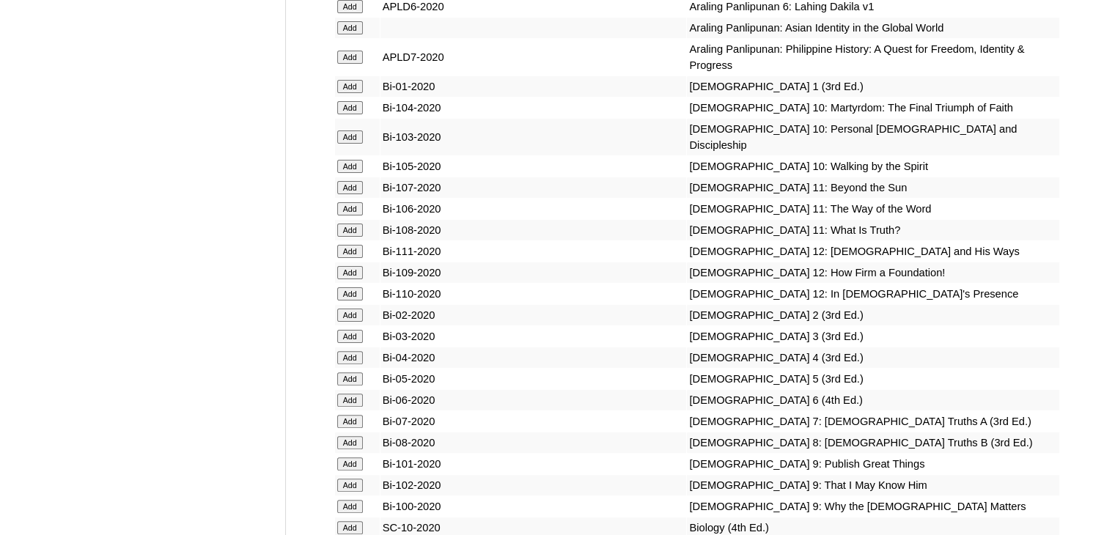
scroll to position [3747, 0]
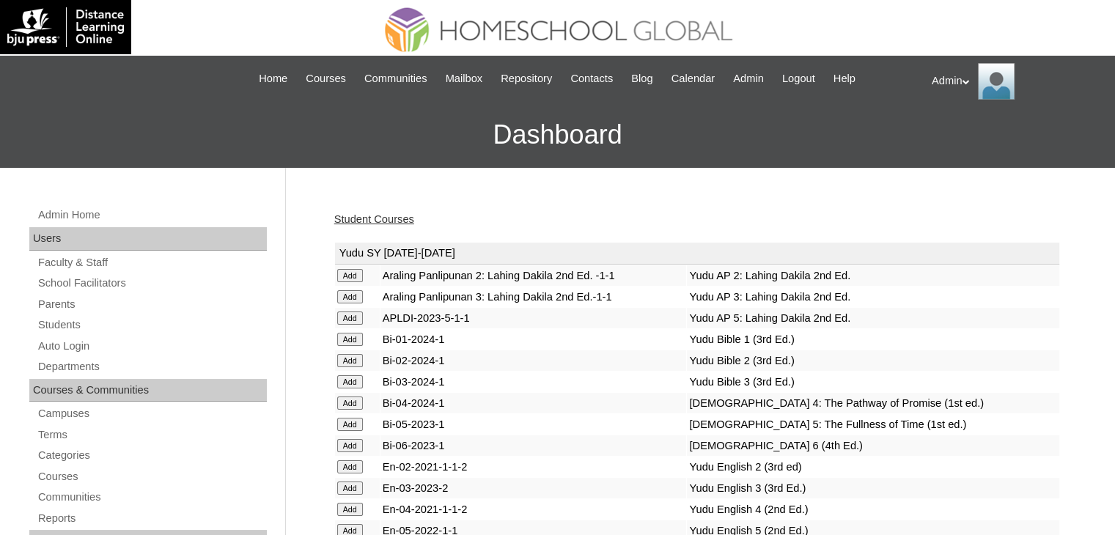
click at [389, 222] on link "Student Courses" at bounding box center [374, 219] width 80 height 12
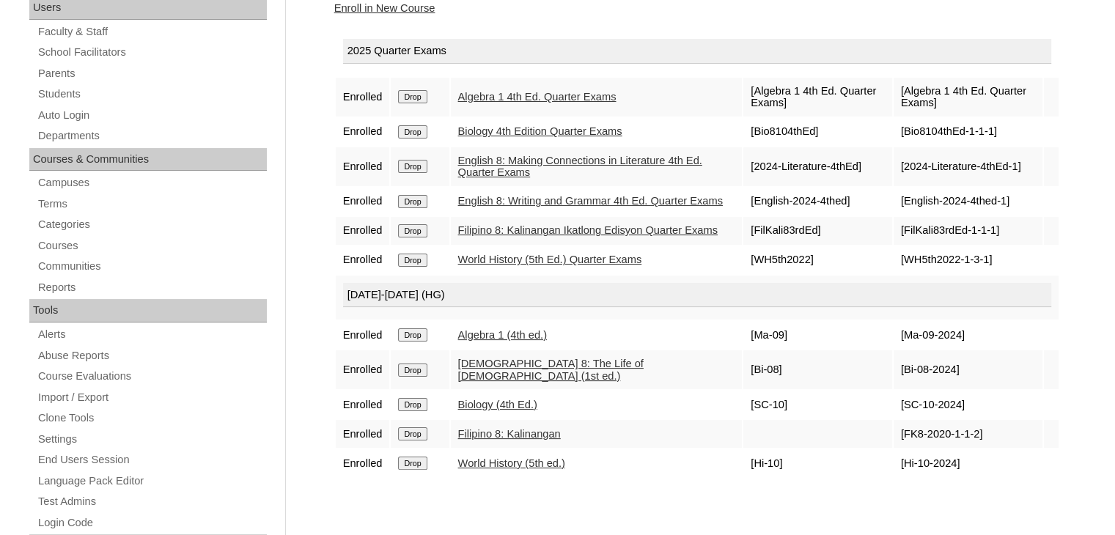
scroll to position [232, 0]
click at [413, 7] on link "Enroll in New Course" at bounding box center [384, 7] width 101 height 12
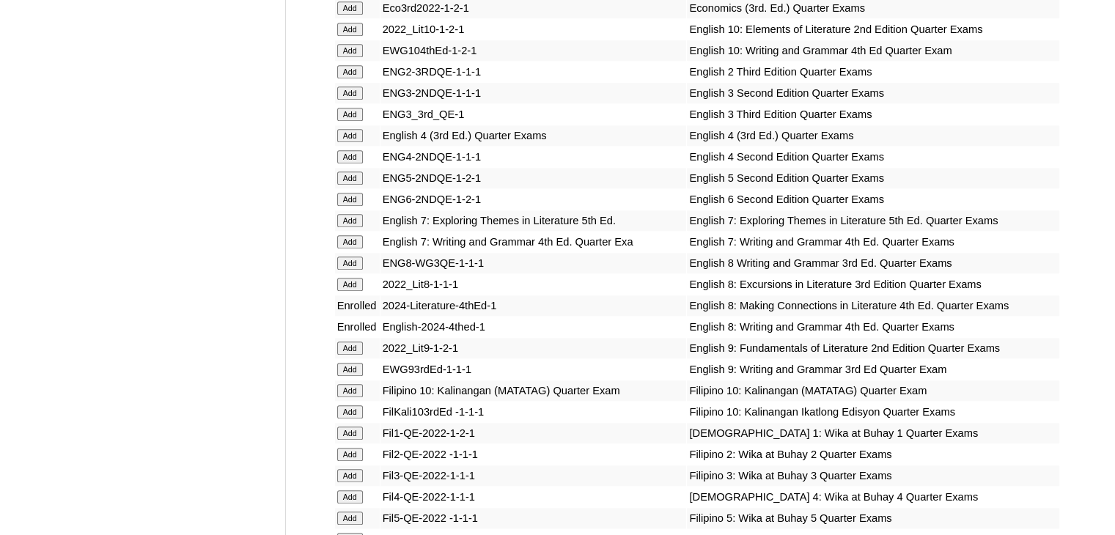
scroll to position [4233, 0]
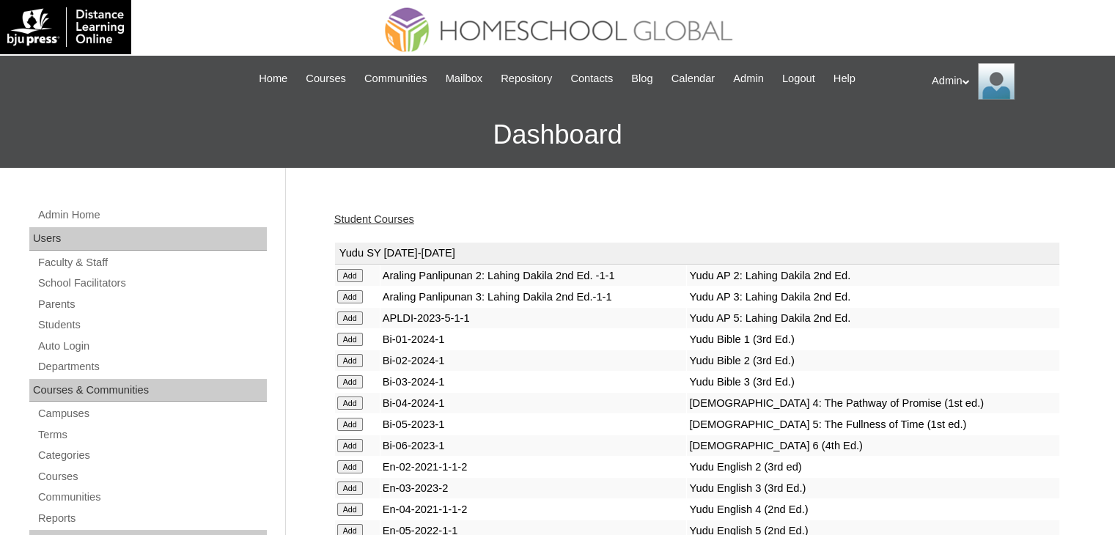
click at [378, 223] on link "Student Courses" at bounding box center [374, 219] width 80 height 12
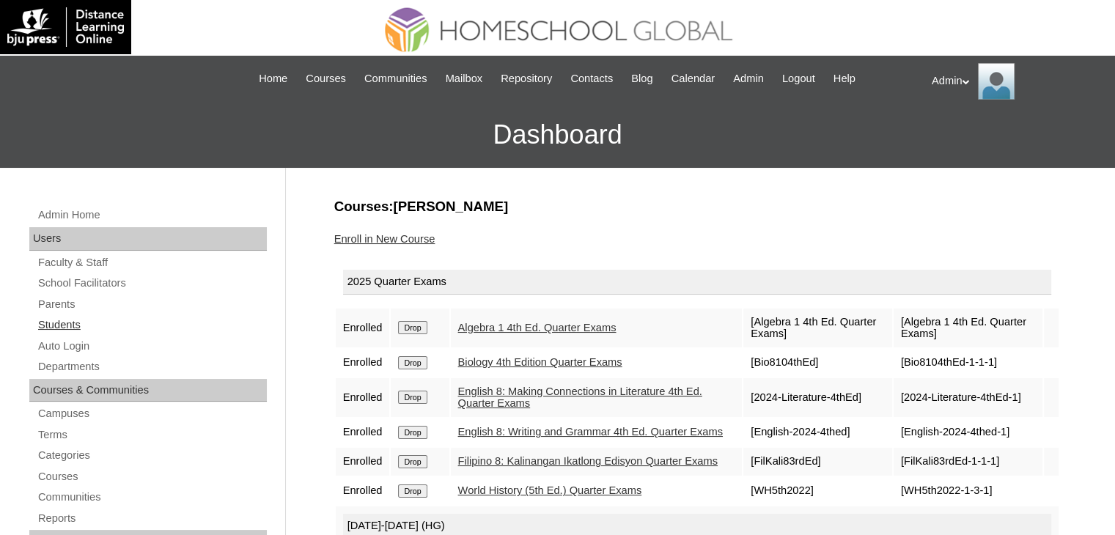
click at [80, 326] on link "Students" at bounding box center [152, 325] width 230 height 18
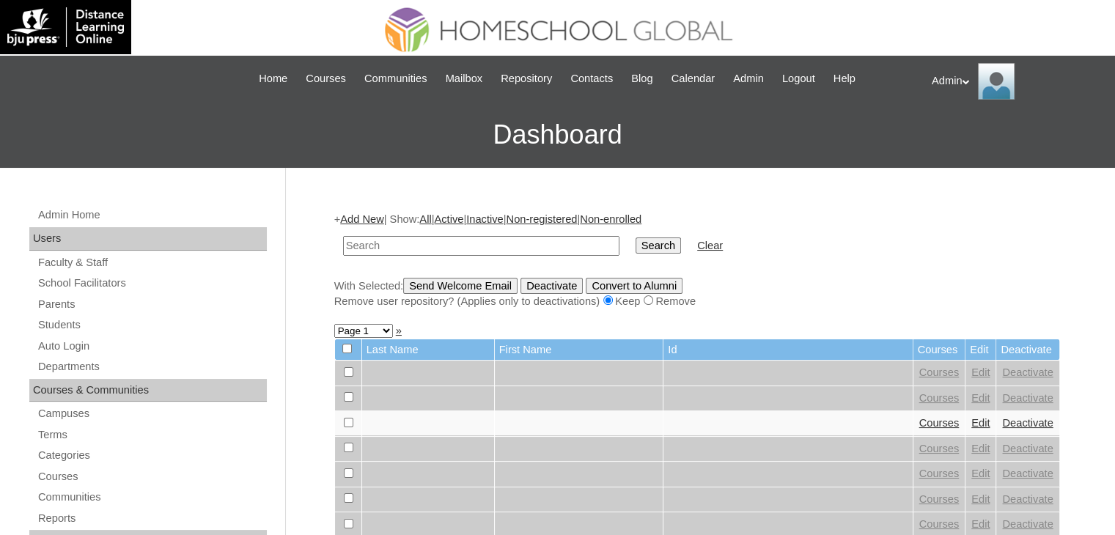
click at [391, 253] on input "text" at bounding box center [481, 246] width 276 height 20
click at [352, 243] on input "rdige [PERSON_NAME]" at bounding box center [481, 246] width 276 height 20
type input "ridge mateo Gonzales"
click at [636, 240] on input "Search" at bounding box center [658, 246] width 45 height 16
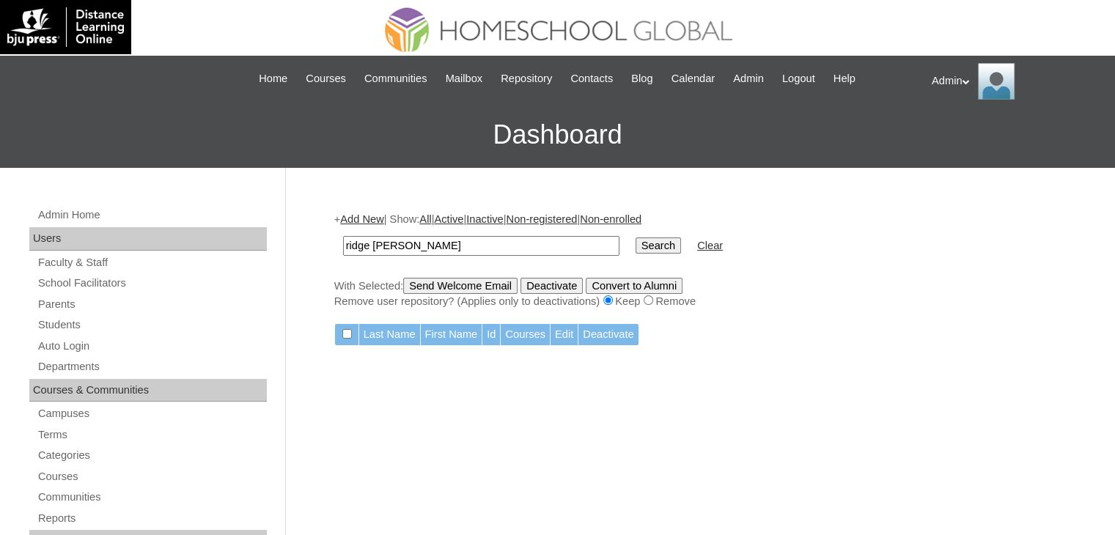
drag, startPoint x: 481, startPoint y: 239, endPoint x: 252, endPoint y: 242, distance: 228.7
type input "g"
type input "Importante"
click at [636, 241] on input "Search" at bounding box center [658, 246] width 45 height 16
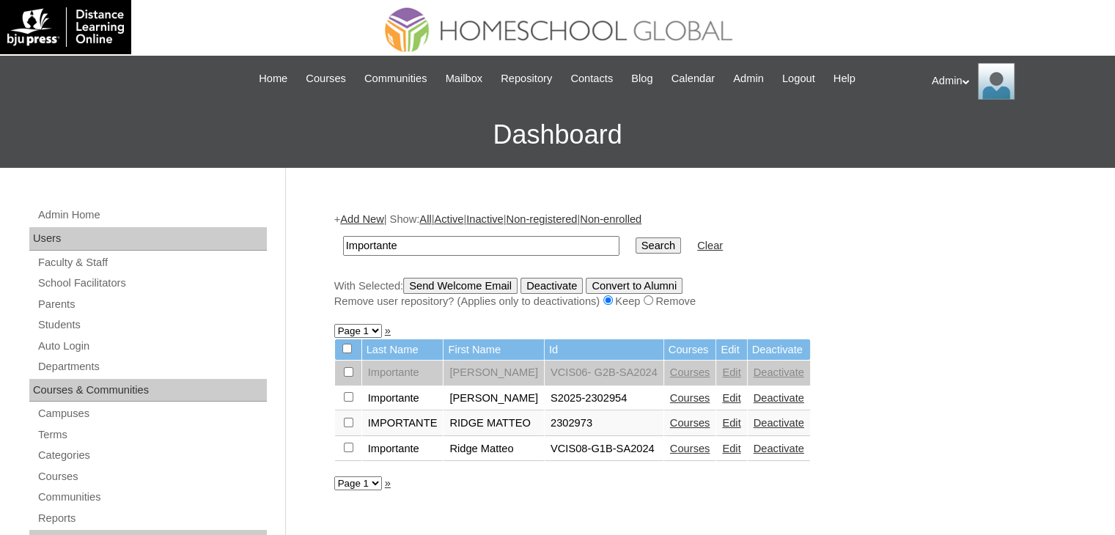
click at [722, 447] on link "Edit" at bounding box center [731, 449] width 18 height 12
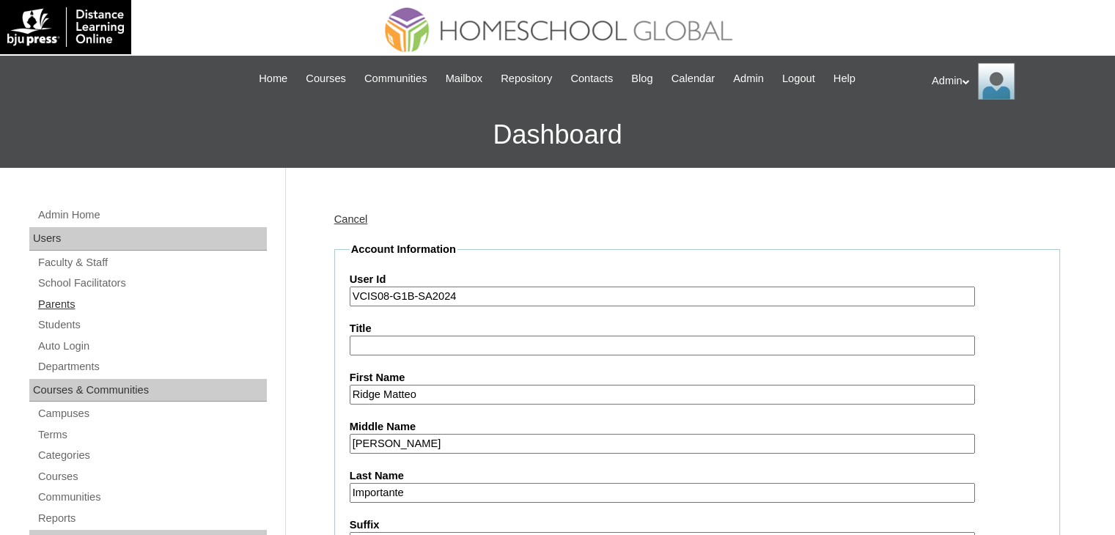
drag, startPoint x: 460, startPoint y: 297, endPoint x: 254, endPoint y: 309, distance: 205.6
paste input "2302973"
click at [351, 297] on input "2025-2302973" at bounding box center [662, 297] width 625 height 20
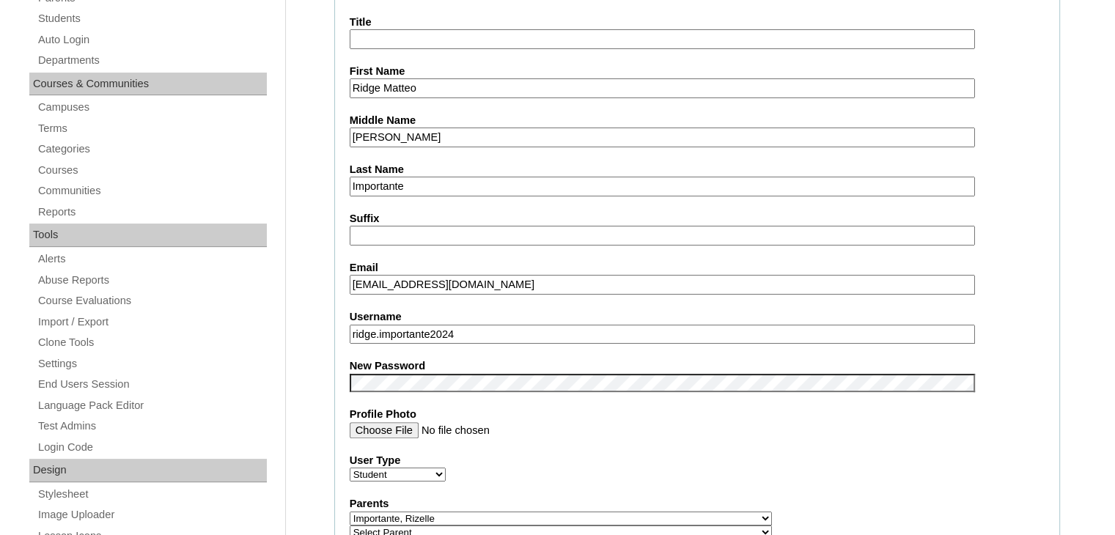
scroll to position [317, 0]
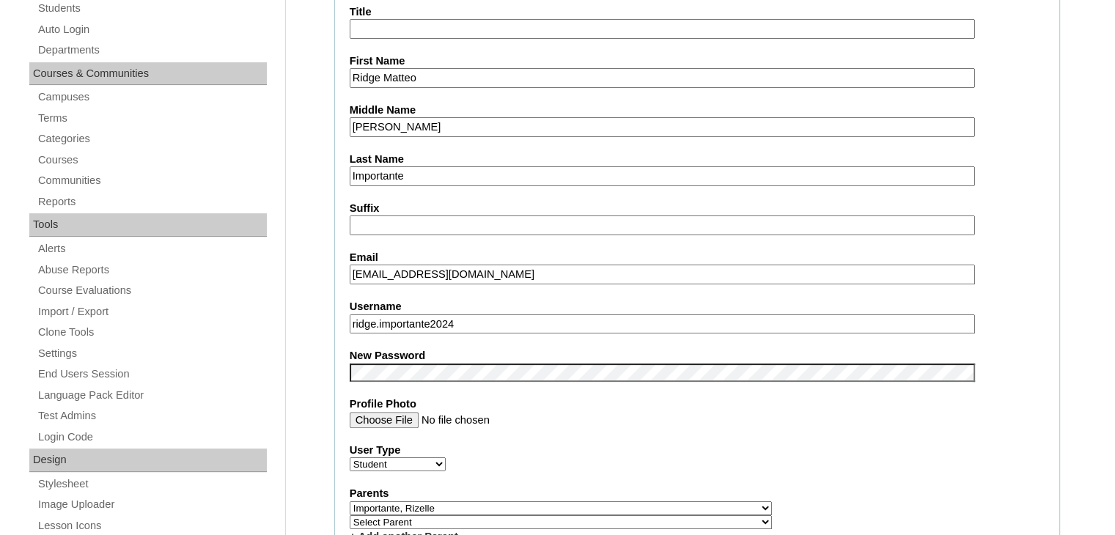
type input "S2025-2302973"
click at [484, 321] on input "ridge.importante2024" at bounding box center [662, 324] width 625 height 20
type input "r"
type input "ridgemat.importante"
click at [636, 397] on label "Profile Photo" at bounding box center [697, 404] width 695 height 15
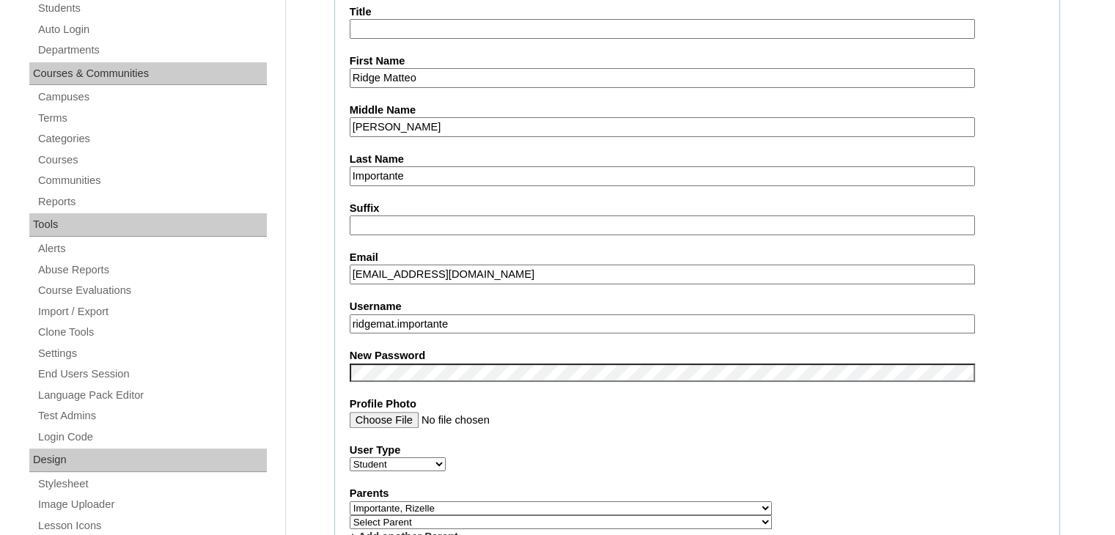
click at [636, 412] on input "Profile Photo" at bounding box center [662, 420] width 625 height 16
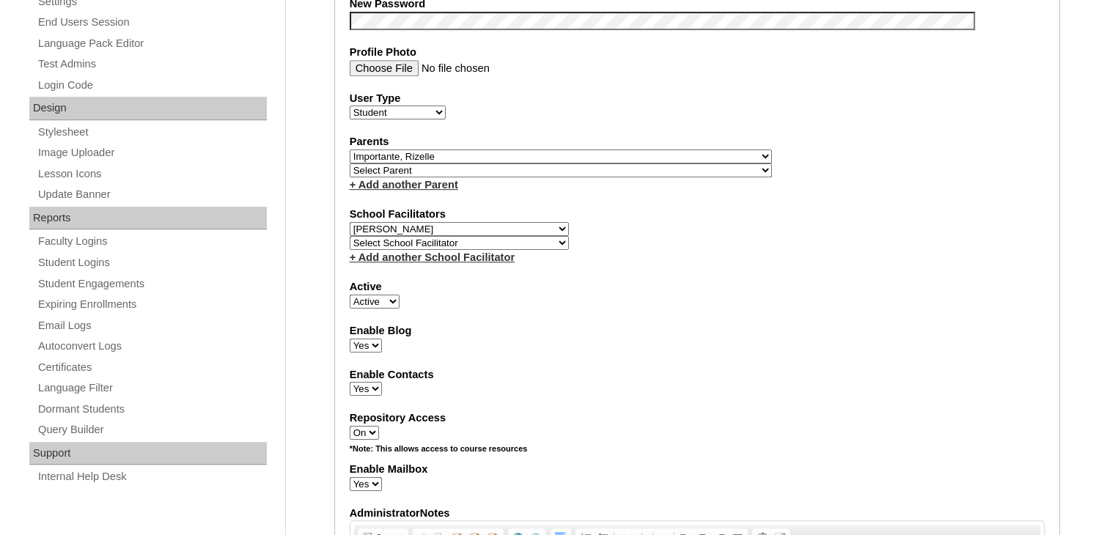
scroll to position [657, 0]
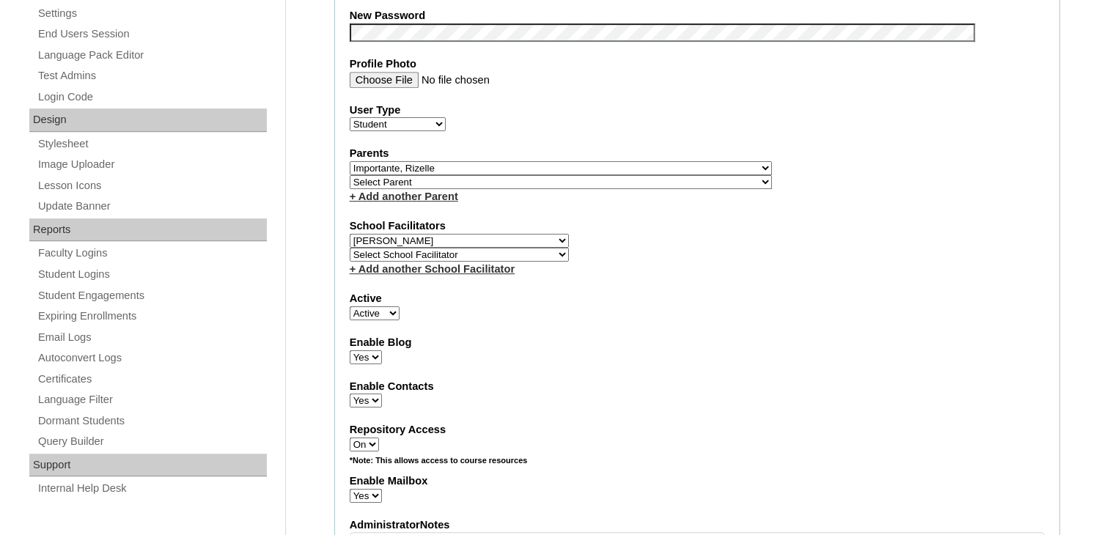
click at [512, 234] on select "Select School Facilitator Norman Añain Ruffa Abadijas Mary Abella Gloryfe Abion…" at bounding box center [459, 241] width 219 height 14
select select "29151"
click at [580, 361] on fieldset "Account Information User Id S2025-2302973 Title First Name Ridge Matteo Middle …" at bounding box center [697, 185] width 726 height 1201
click at [503, 234] on select "Select School Facilitator Norman Añain Ruffa Abadijas Mary Abella Gloryfe Abion…" at bounding box center [459, 241] width 219 height 14
select select
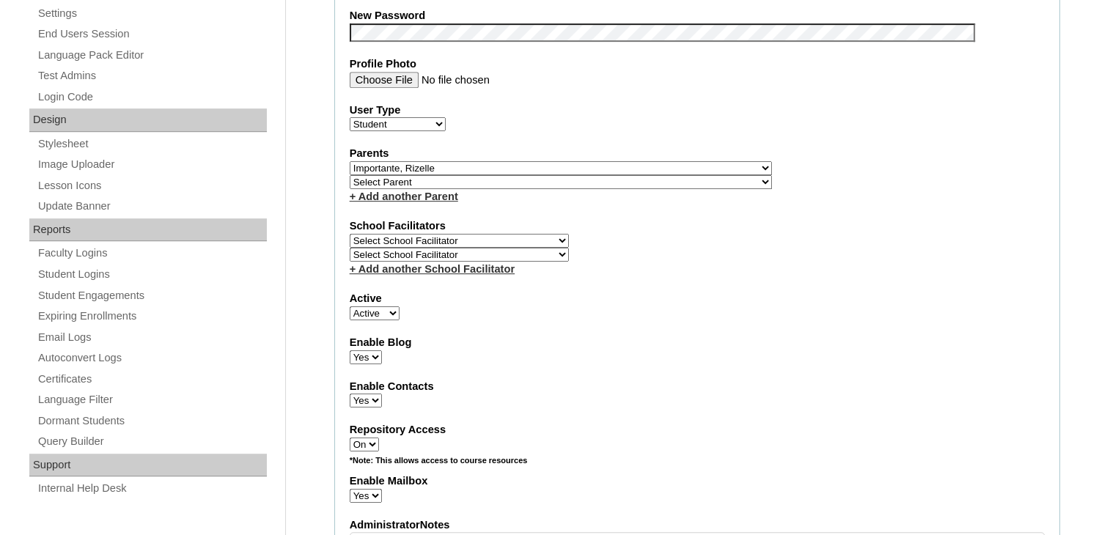
click at [350, 234] on select "Select School Facilitator Norman Añain Ruffa Abadijas Mary Abella Gloryfe Abion…" at bounding box center [459, 241] width 219 height 14
click at [677, 350] on div "Enable Blog Yes No" at bounding box center [697, 349] width 695 height 29
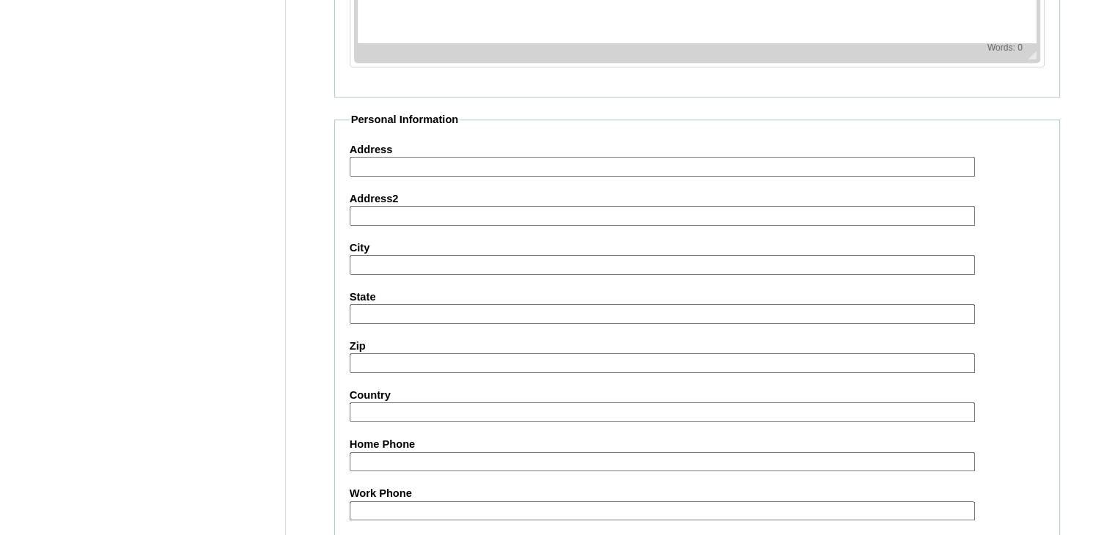
scroll to position [1696, 0]
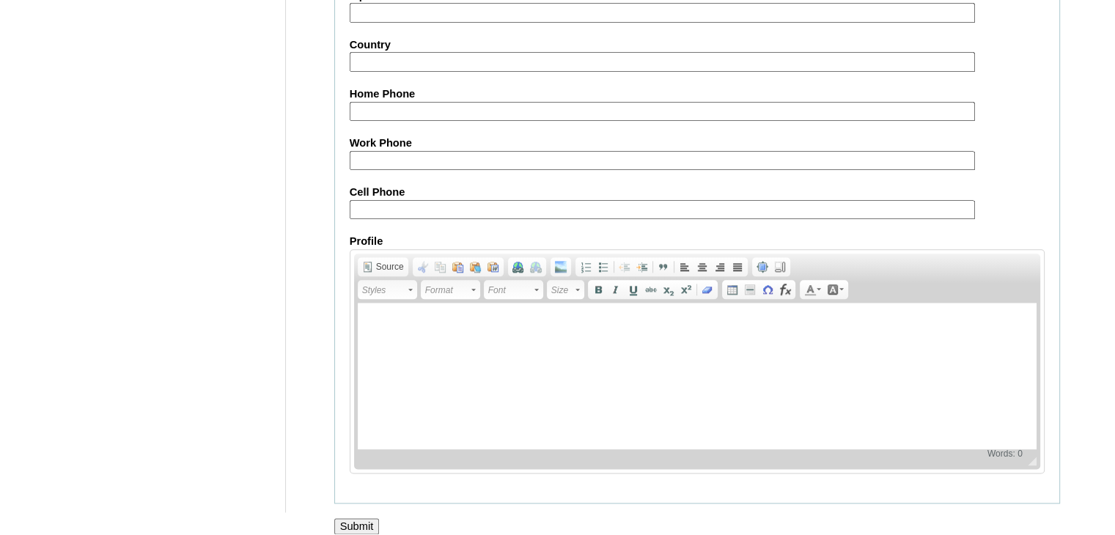
click at [356, 518] on input "Submit" at bounding box center [356, 526] width 45 height 16
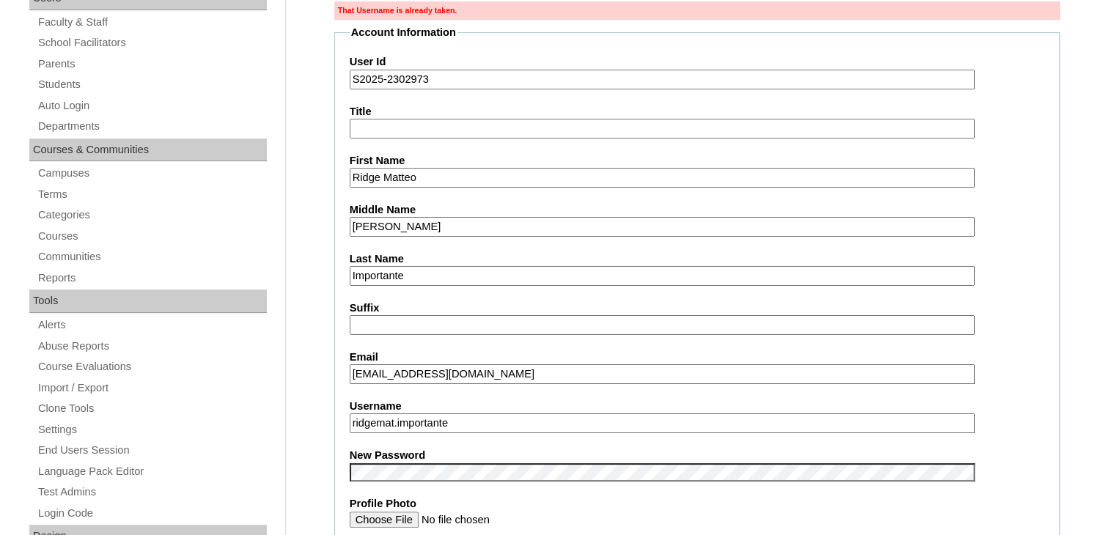
scroll to position [242, 0]
drag, startPoint x: 469, startPoint y: 419, endPoint x: 320, endPoint y: 416, distance: 149.6
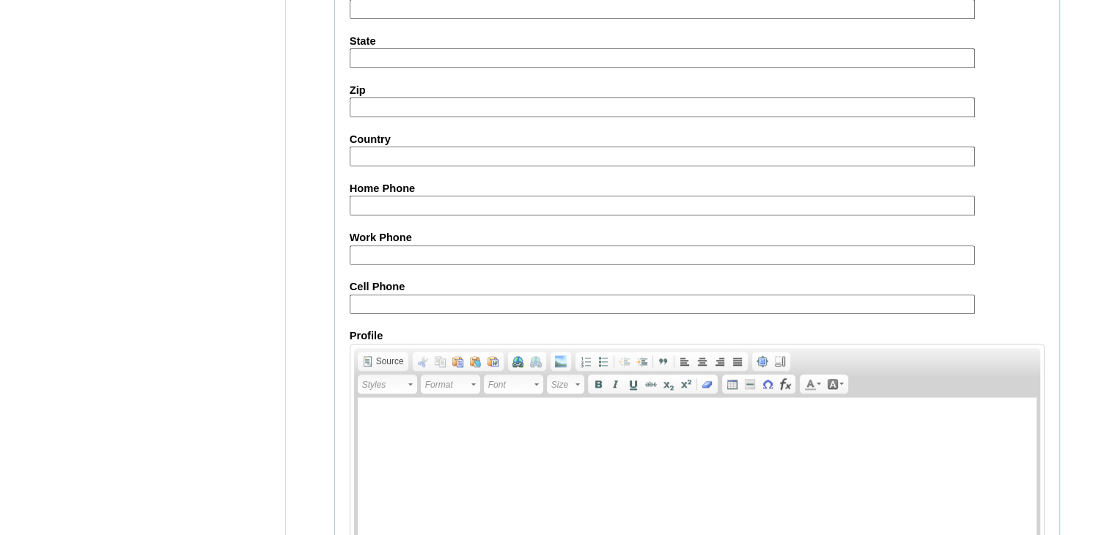
scroll to position [1747, 0]
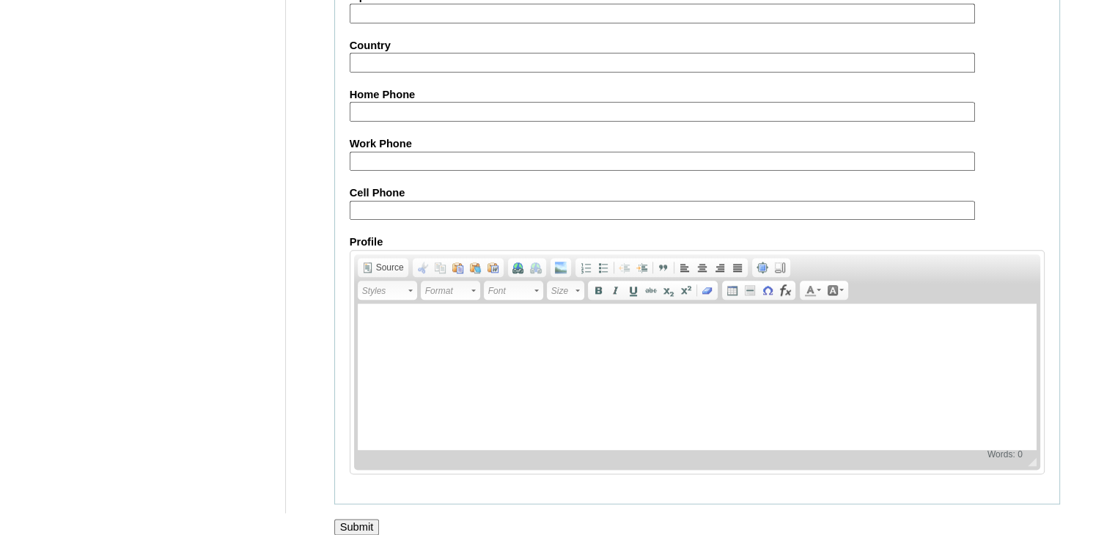
click at [364, 519] on input "Submit" at bounding box center [356, 527] width 45 height 16
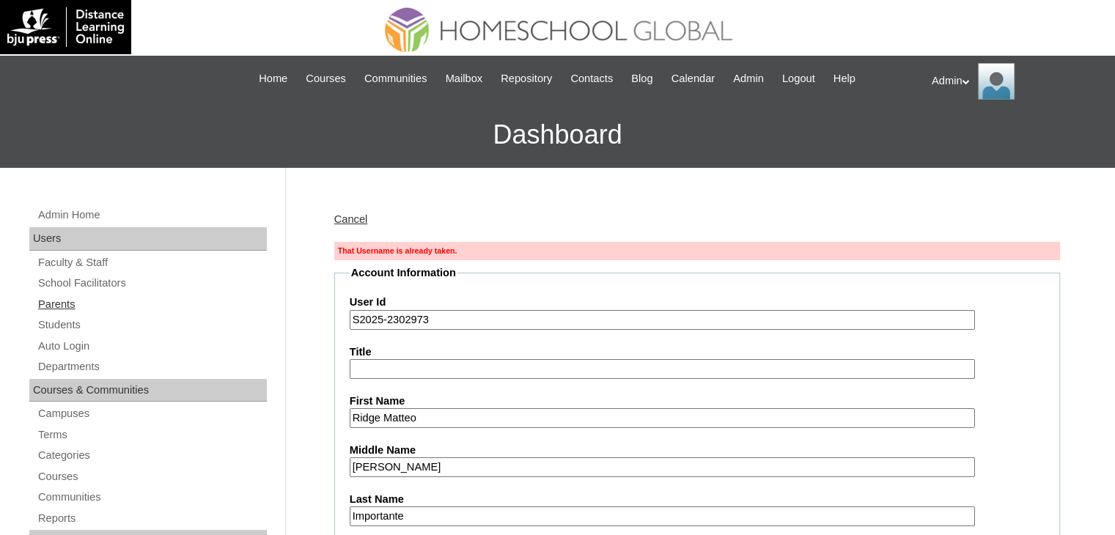
click at [64, 306] on link "Parents" at bounding box center [152, 304] width 230 height 18
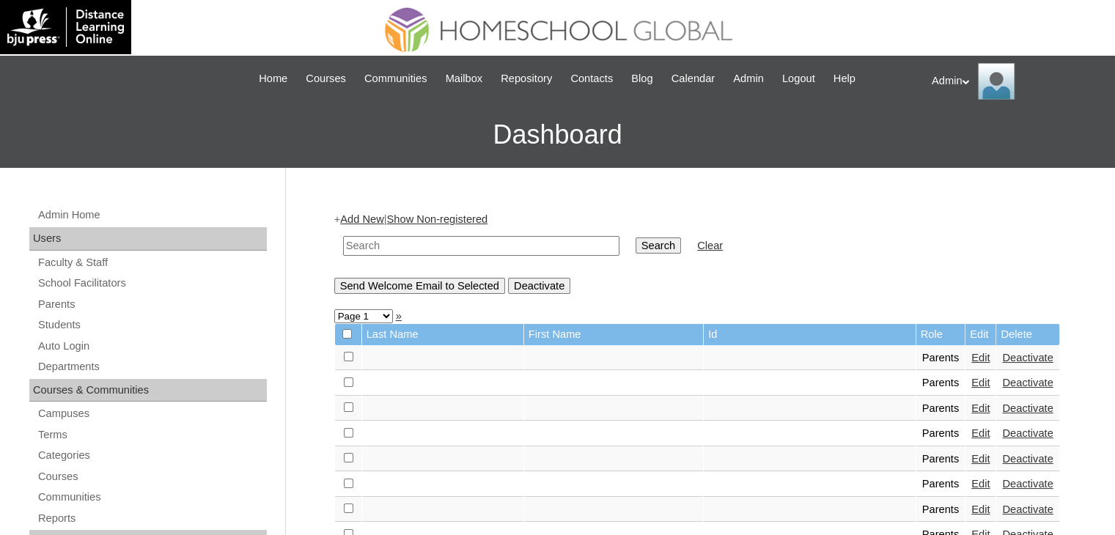
click at [450, 250] on input "text" at bounding box center [481, 246] width 276 height 20
type input "Importante"
click at [636, 249] on input "Search" at bounding box center [658, 246] width 45 height 16
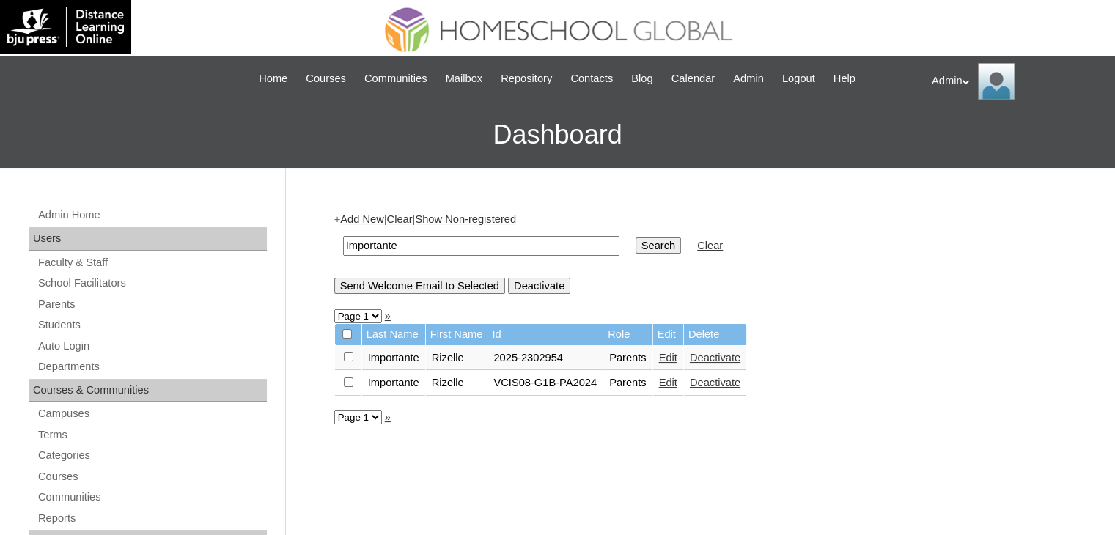
click at [677, 356] on link "Edit" at bounding box center [668, 358] width 18 height 12
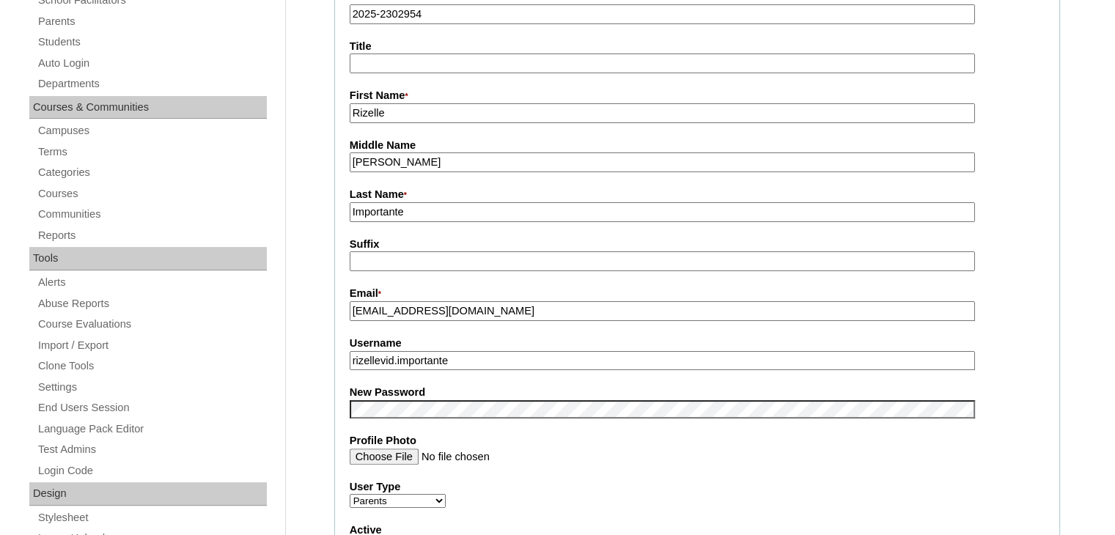
scroll to position [290, 0]
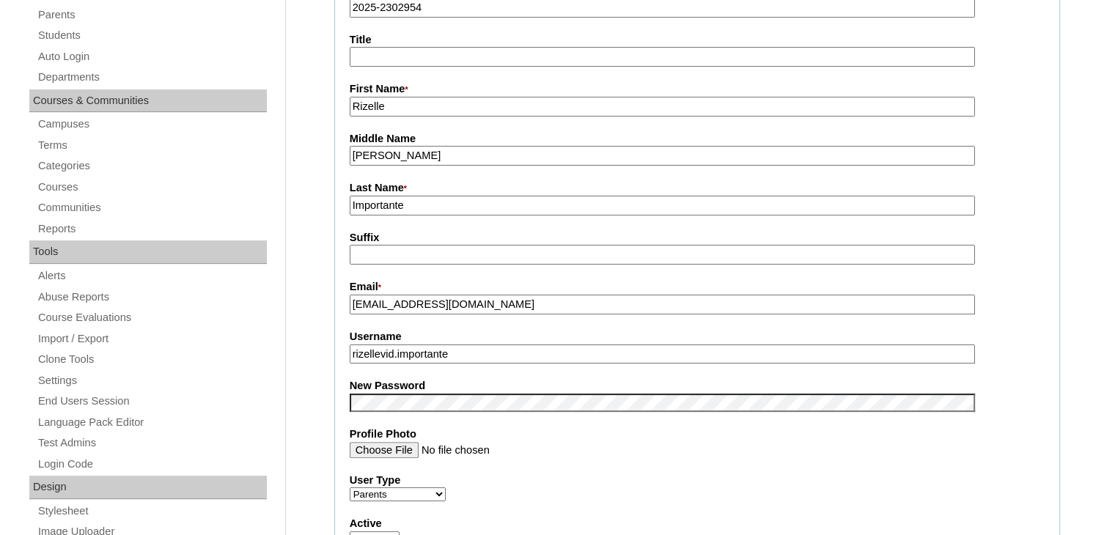
drag, startPoint x: 479, startPoint y: 352, endPoint x: 335, endPoint y: 348, distance: 143.7
click at [335, 348] on fieldset "Account Information User Id * 2025-2302954 Title First Name * Rizelle Middle Na…" at bounding box center [697, 390] width 726 height 877
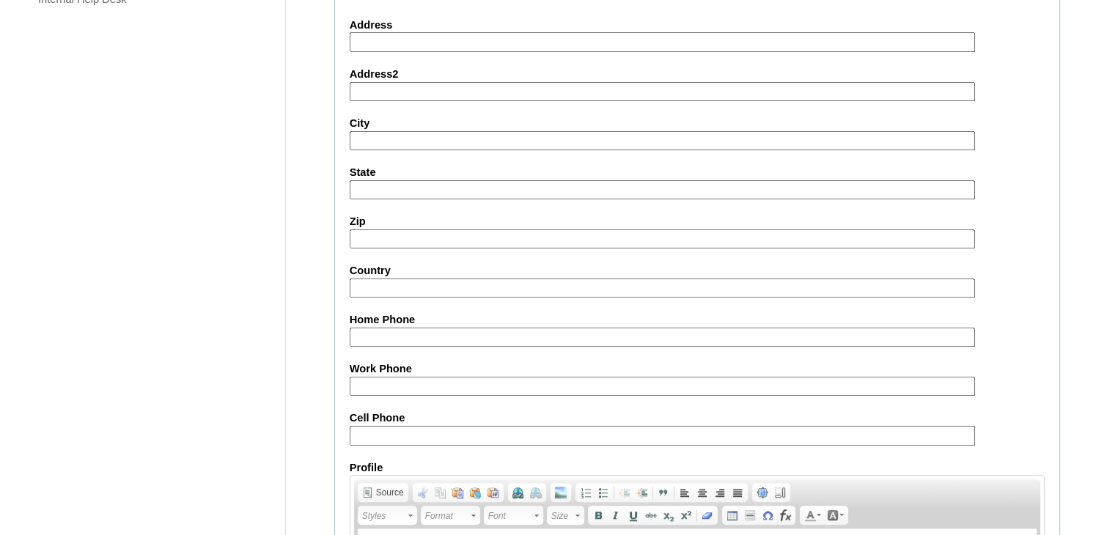
scroll to position [1377, 0]
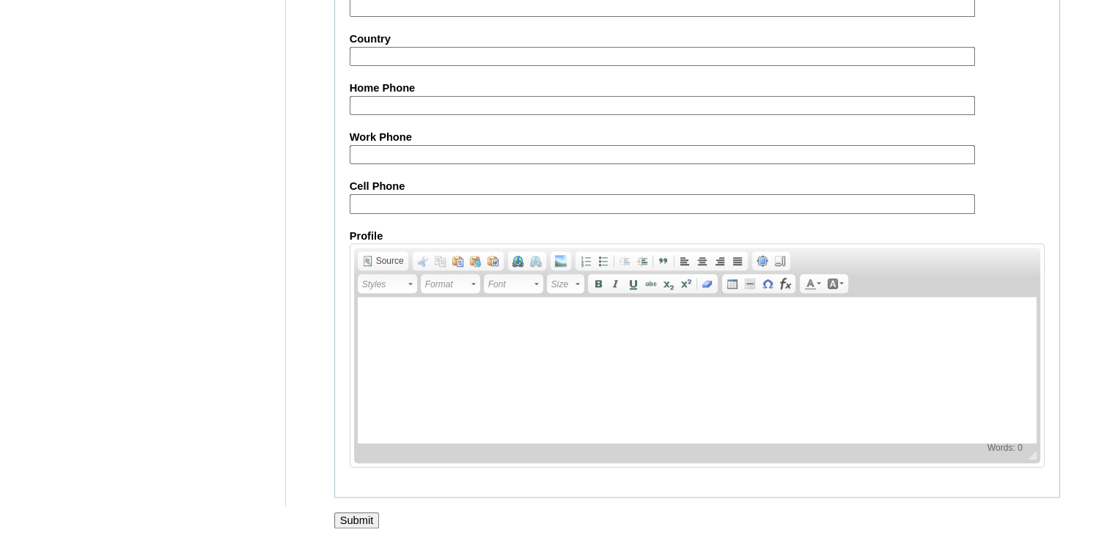
click at [367, 512] on input "Submit" at bounding box center [356, 520] width 45 height 16
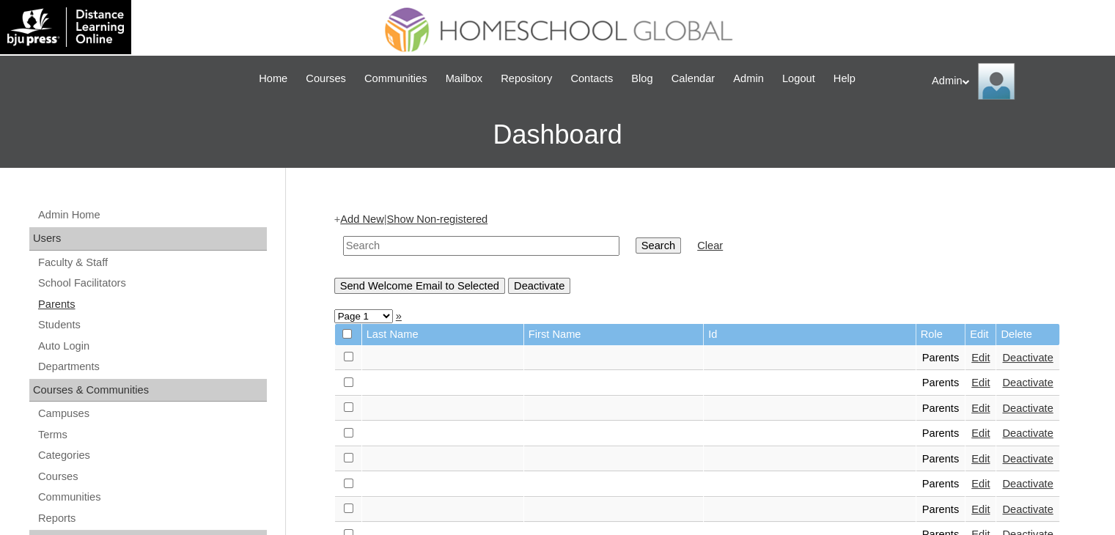
click at [55, 301] on link "Parents" at bounding box center [152, 304] width 230 height 18
drag, startPoint x: 0, startPoint y: 0, endPoint x: 383, endPoint y: 246, distance: 454.7
click at [383, 246] on input "text" at bounding box center [481, 246] width 276 height 20
type input "umlas"
click at [636, 249] on input "Search" at bounding box center [658, 246] width 45 height 16
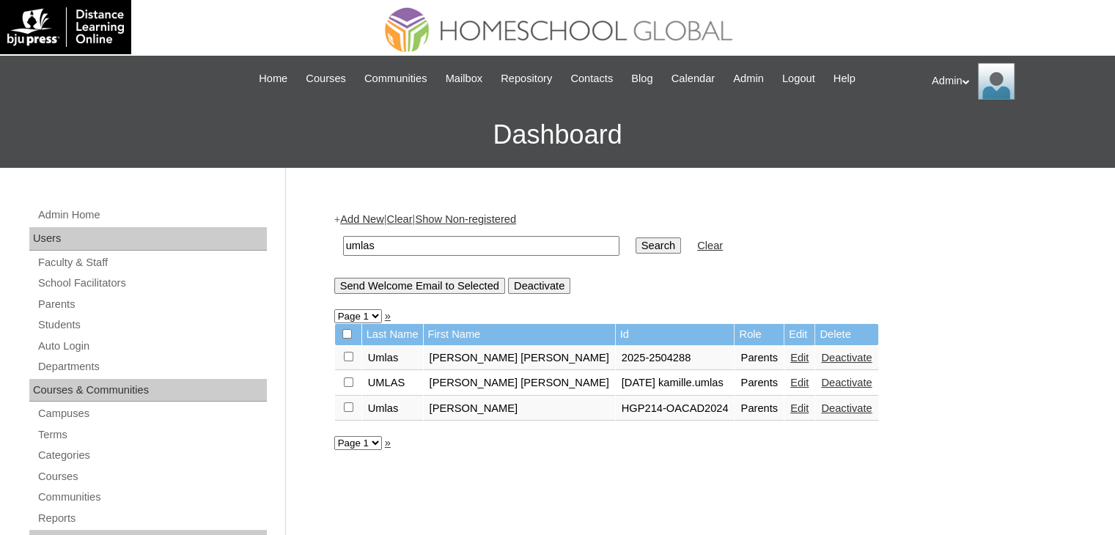
click at [790, 357] on link "Edit" at bounding box center [799, 358] width 18 height 12
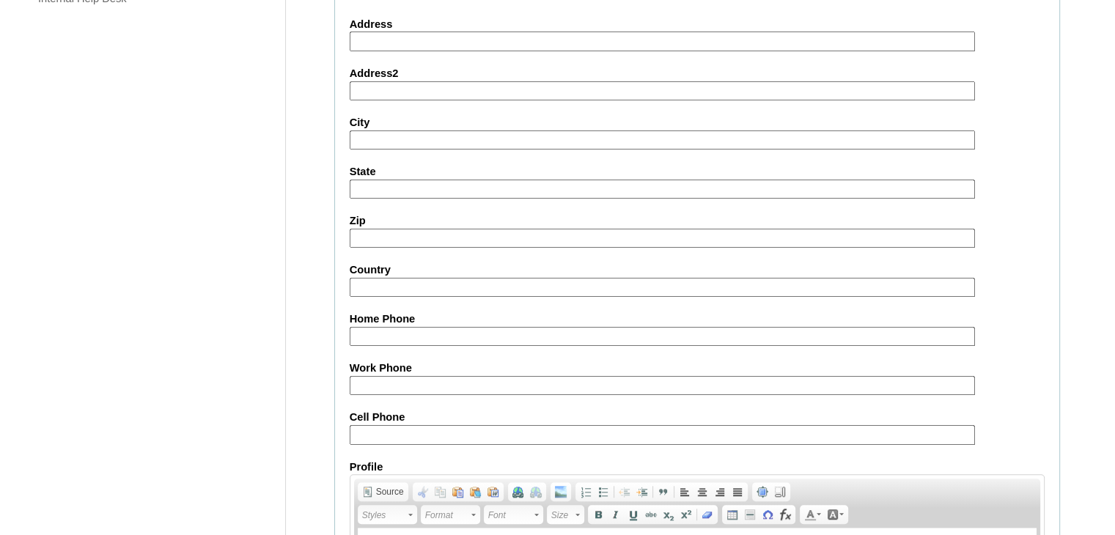
scroll to position [1377, 0]
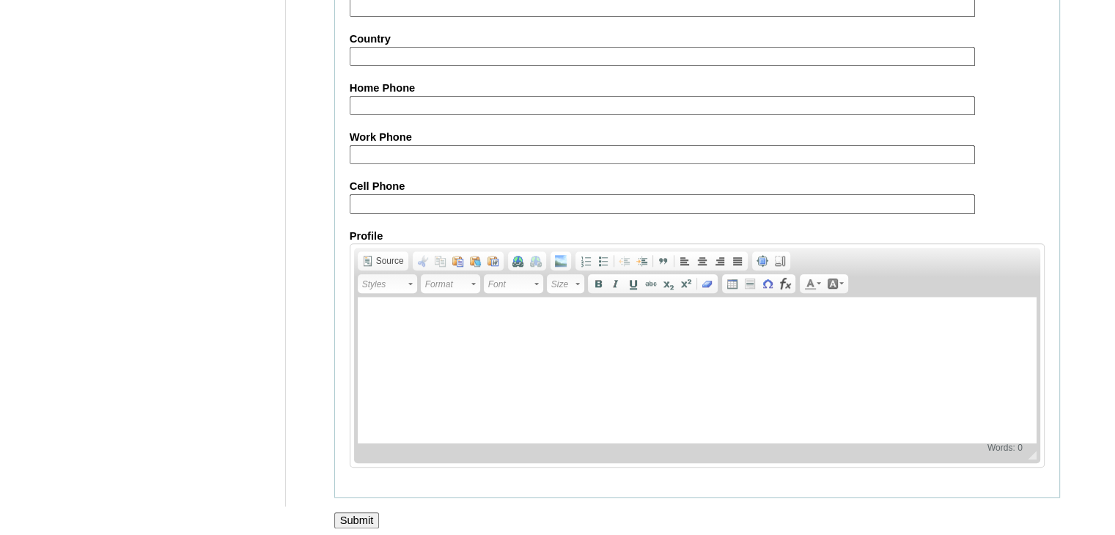
click at [361, 512] on input "Submit" at bounding box center [356, 520] width 45 height 16
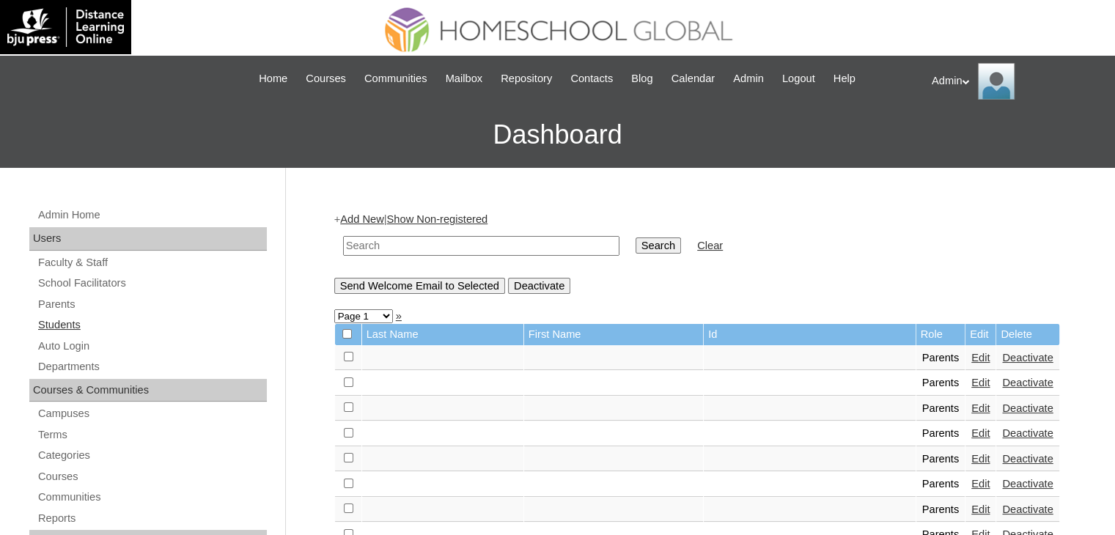
click at [79, 322] on link "Students" at bounding box center [152, 325] width 230 height 18
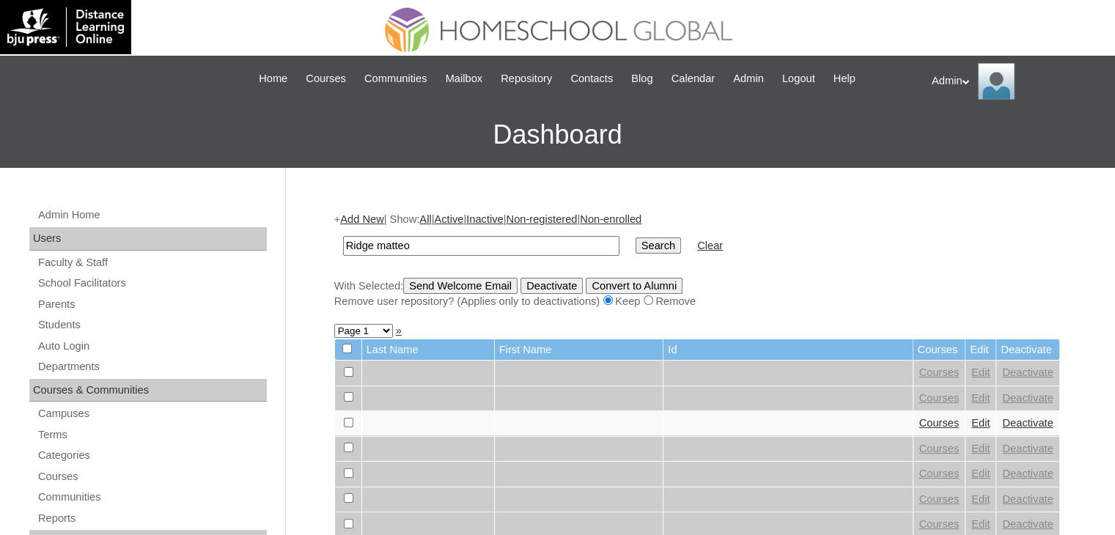
type input "Ridge matteo"
click at [636, 251] on input "Search" at bounding box center [658, 246] width 45 height 16
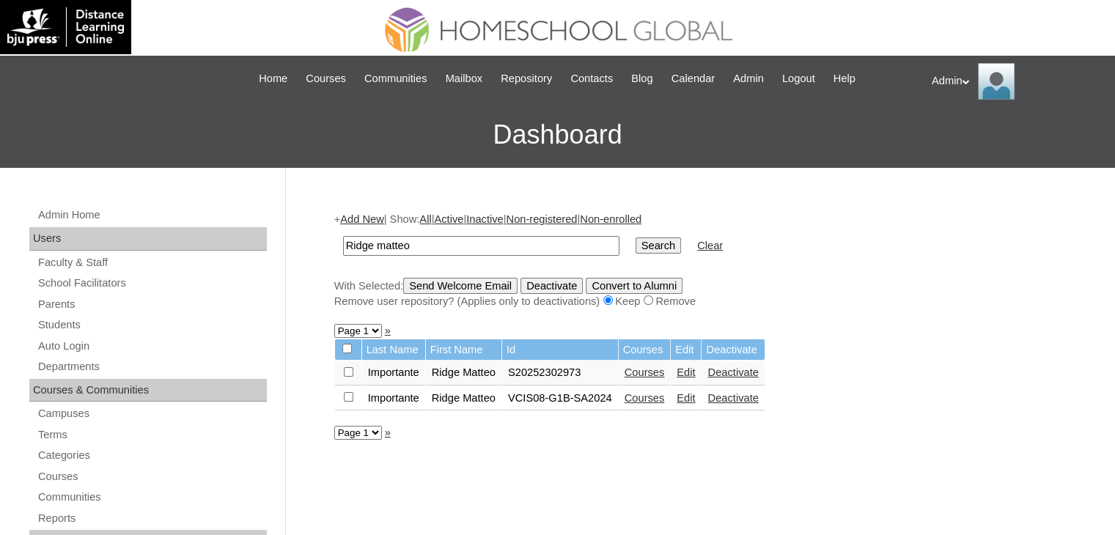
click at [653, 372] on link "Courses" at bounding box center [645, 373] width 40 height 12
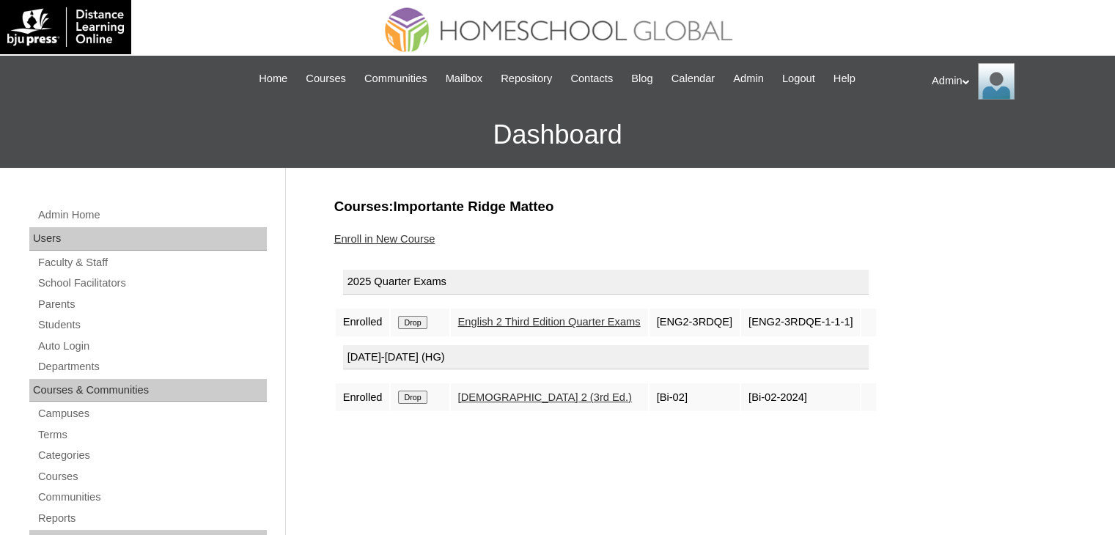
click at [405, 240] on link "Enroll in New Course" at bounding box center [384, 239] width 101 height 12
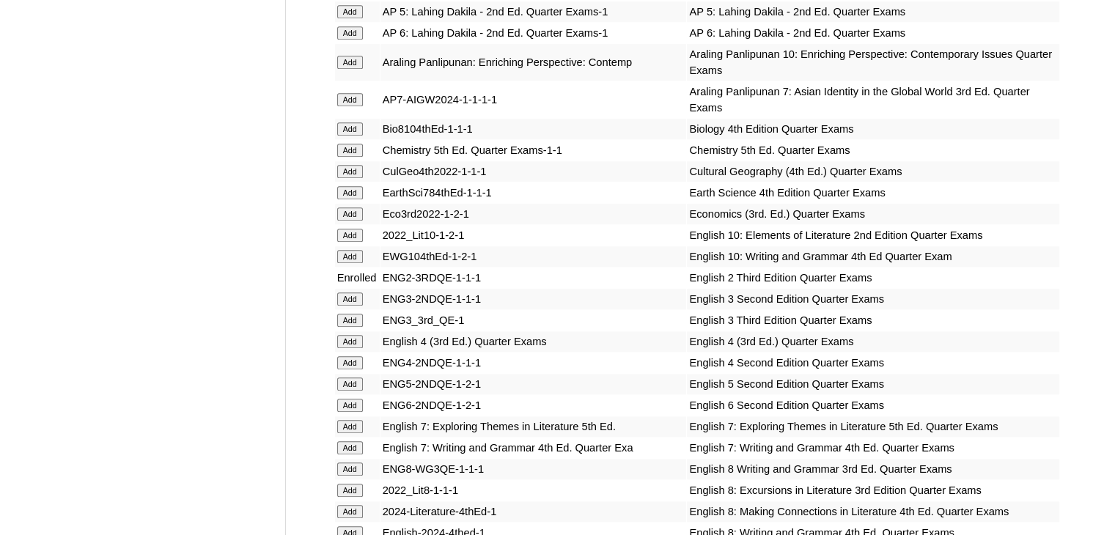
scroll to position [4085, 0]
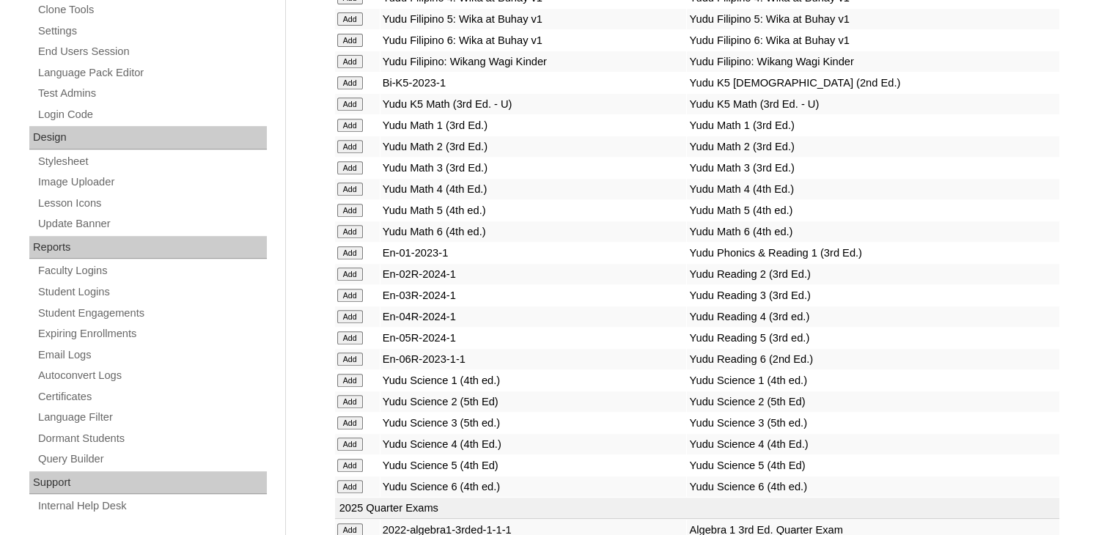
scroll to position [5606, 0]
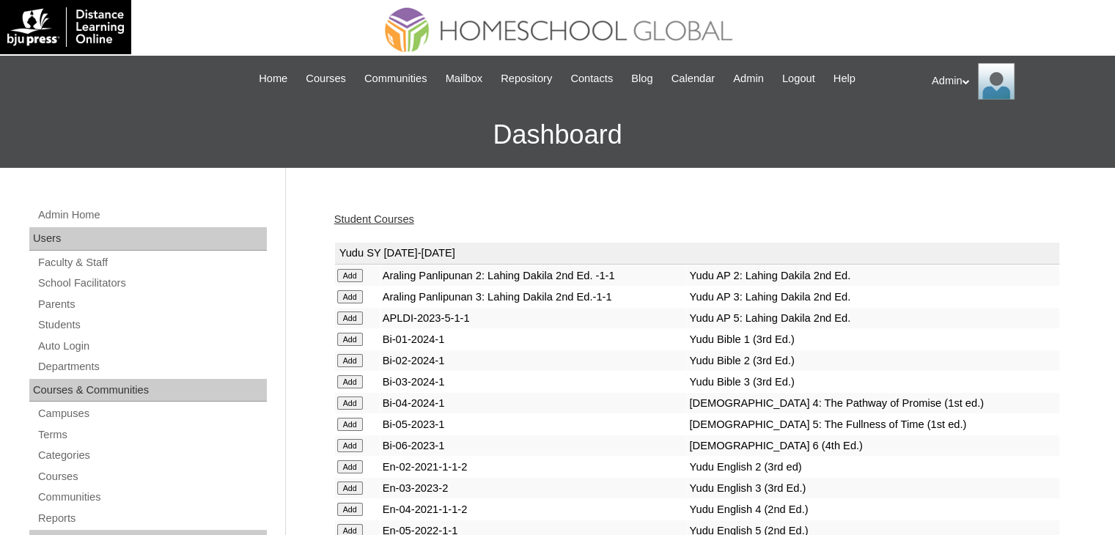
scroll to position [2818, 0]
